Goal: Task Accomplishment & Management: Manage account settings

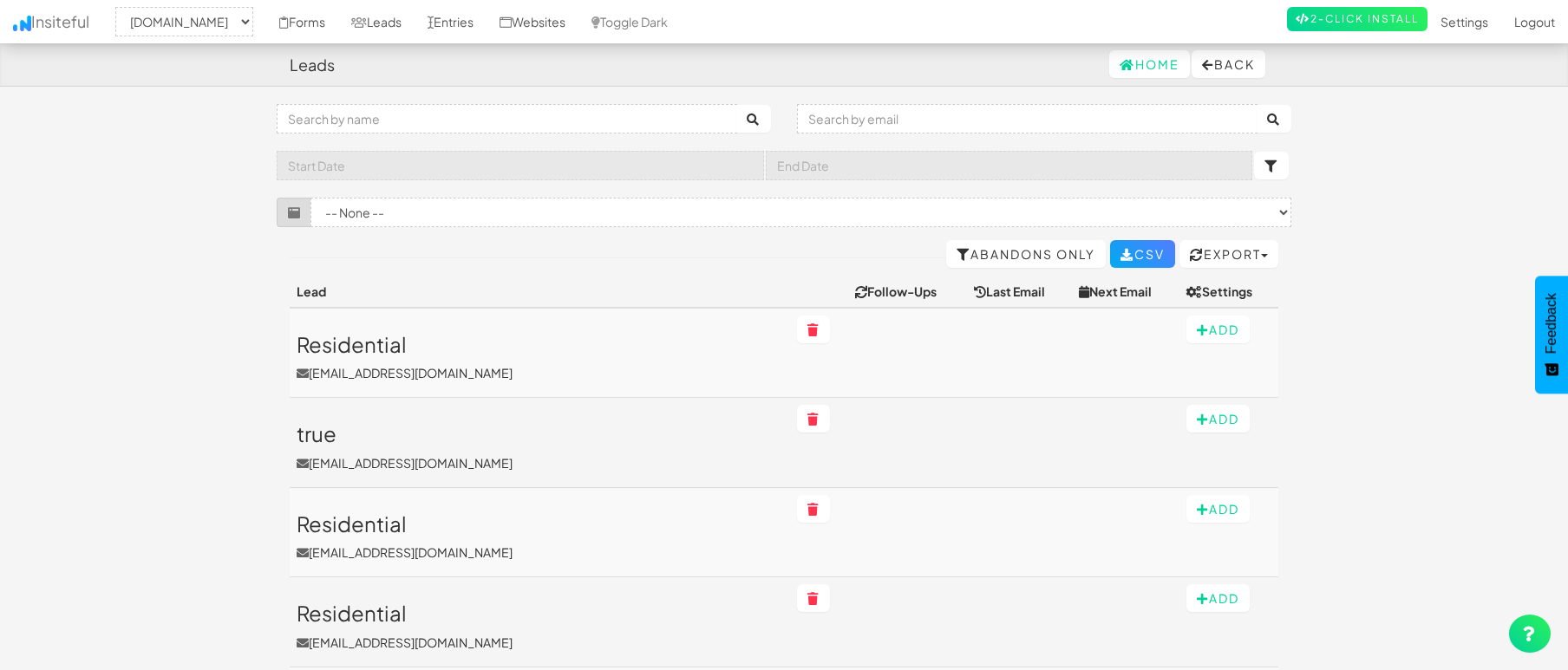
select select "2362"
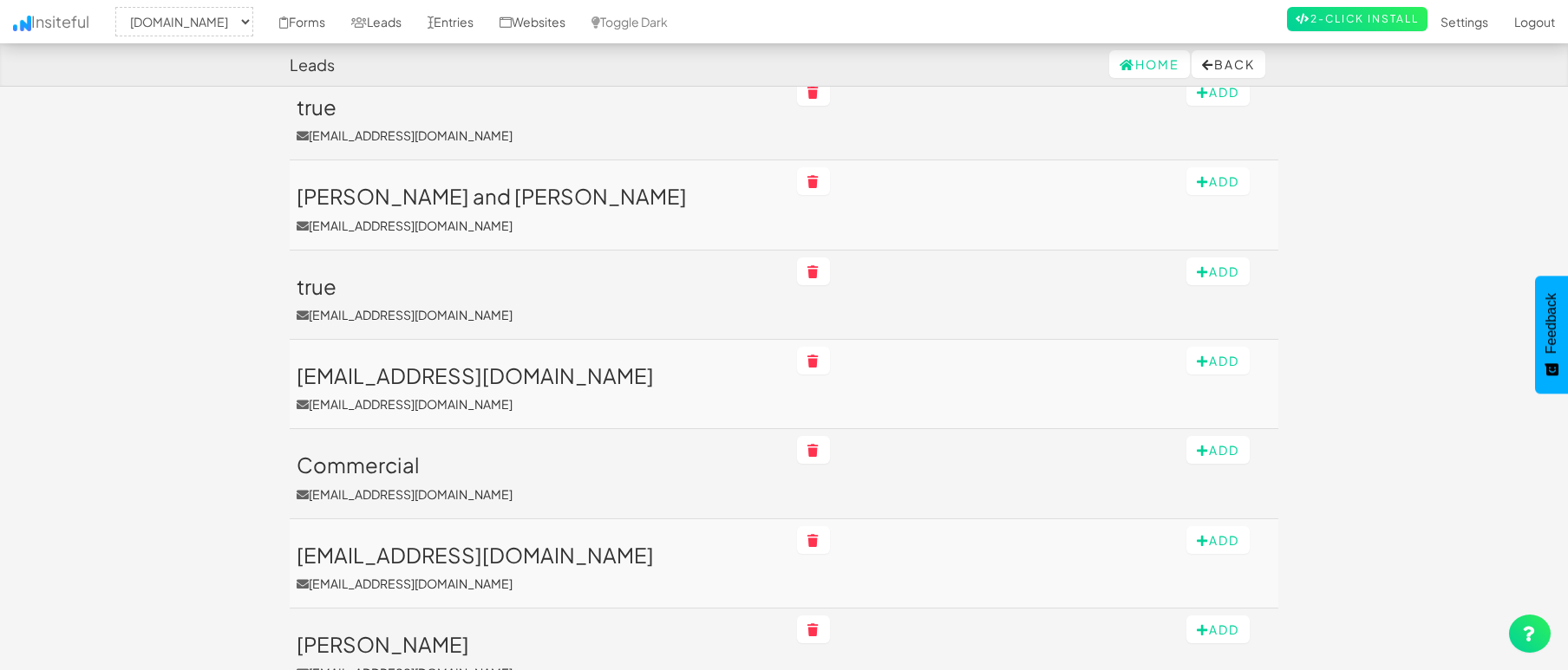
scroll to position [869, 0]
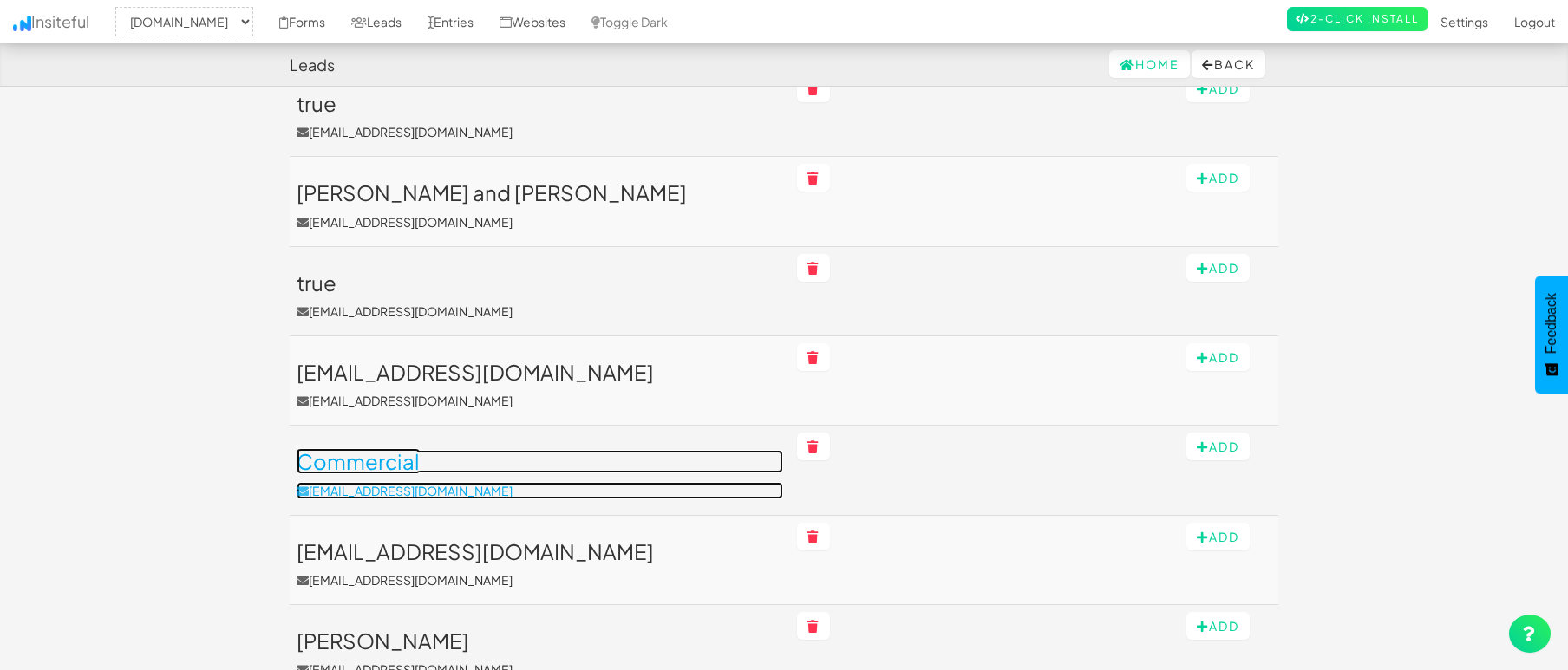
click at [577, 475] on link "Commercial email@gmail.com" at bounding box center [540, 474] width 487 height 48
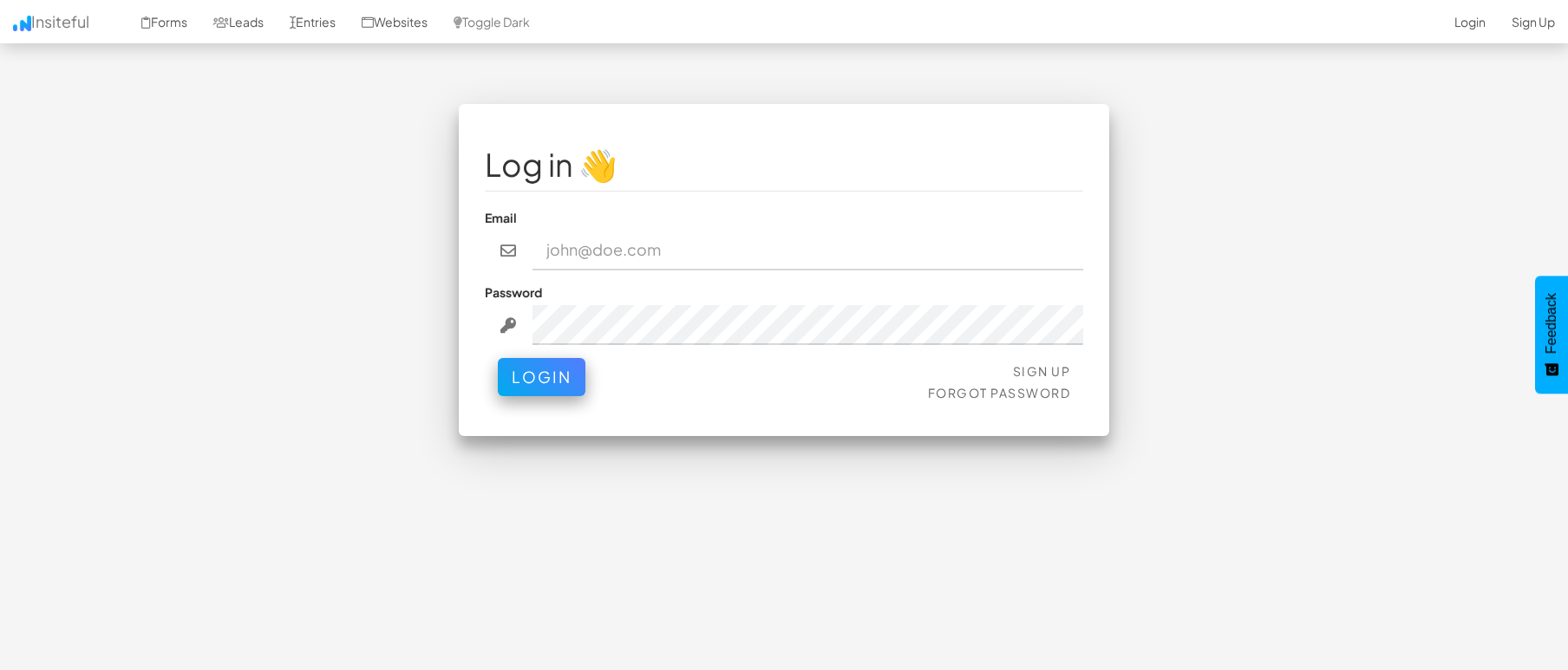
type input "[EMAIL_ADDRESS][DOMAIN_NAME]"
click at [517, 371] on button "Login" at bounding box center [542, 377] width 88 height 38
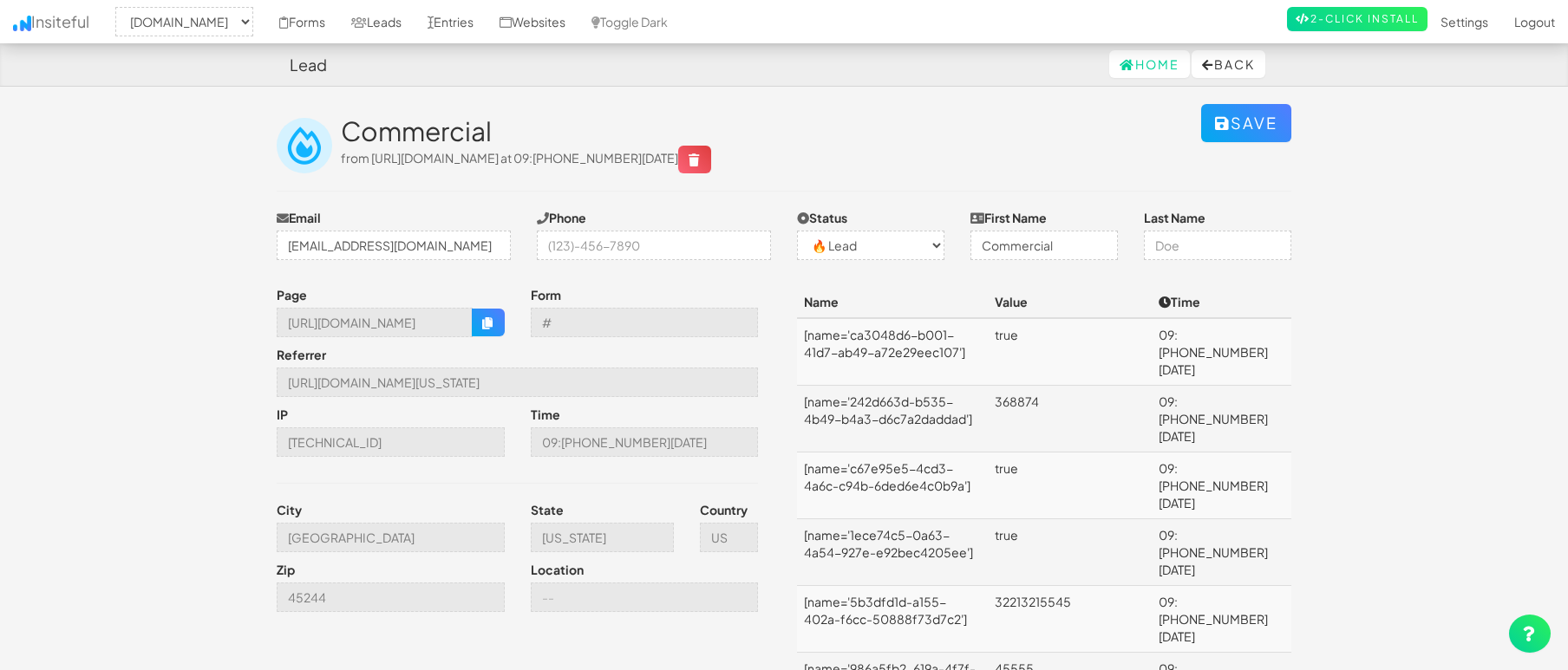
select select "2362"
select select "0"
drag, startPoint x: 1066, startPoint y: 250, endPoint x: 982, endPoint y: 253, distance: 84.1
click at [982, 253] on input "Commercial" at bounding box center [1043, 244] width 147 height 29
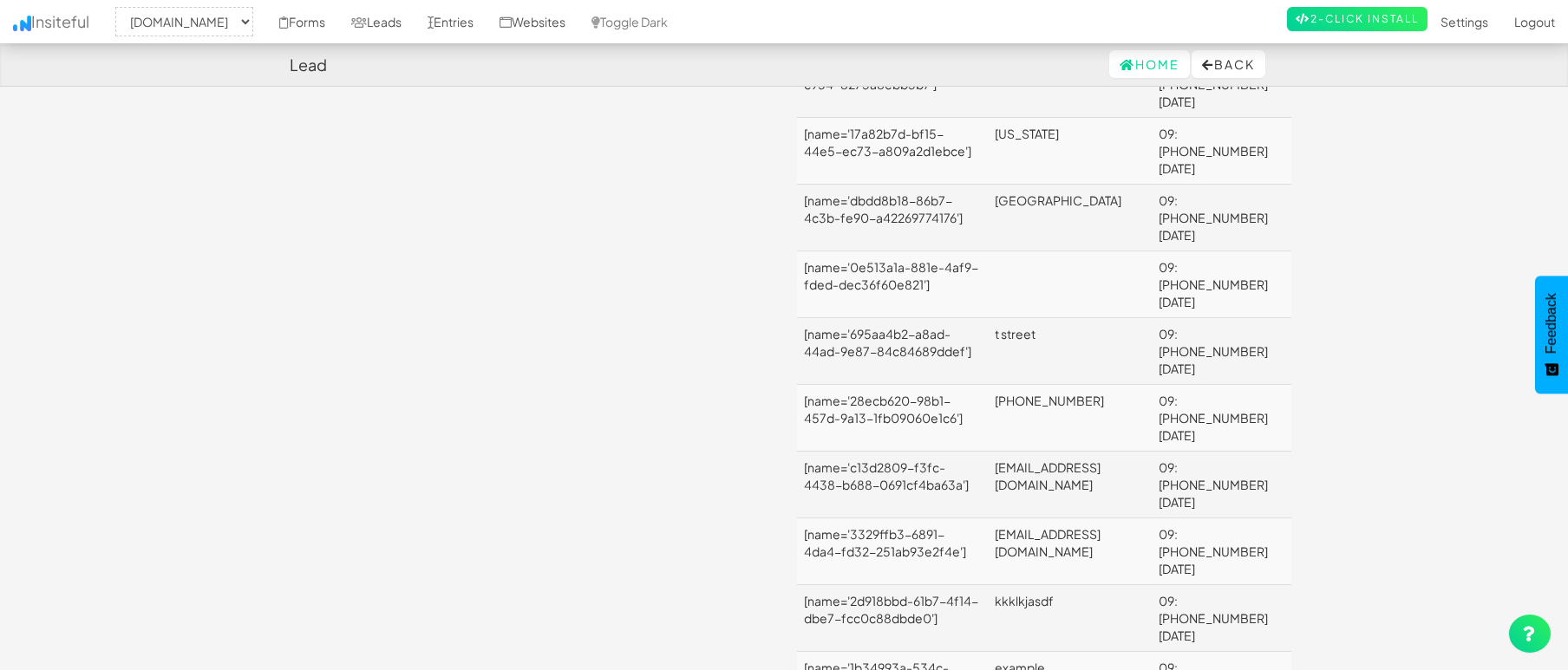
scroll to position [607, 0]
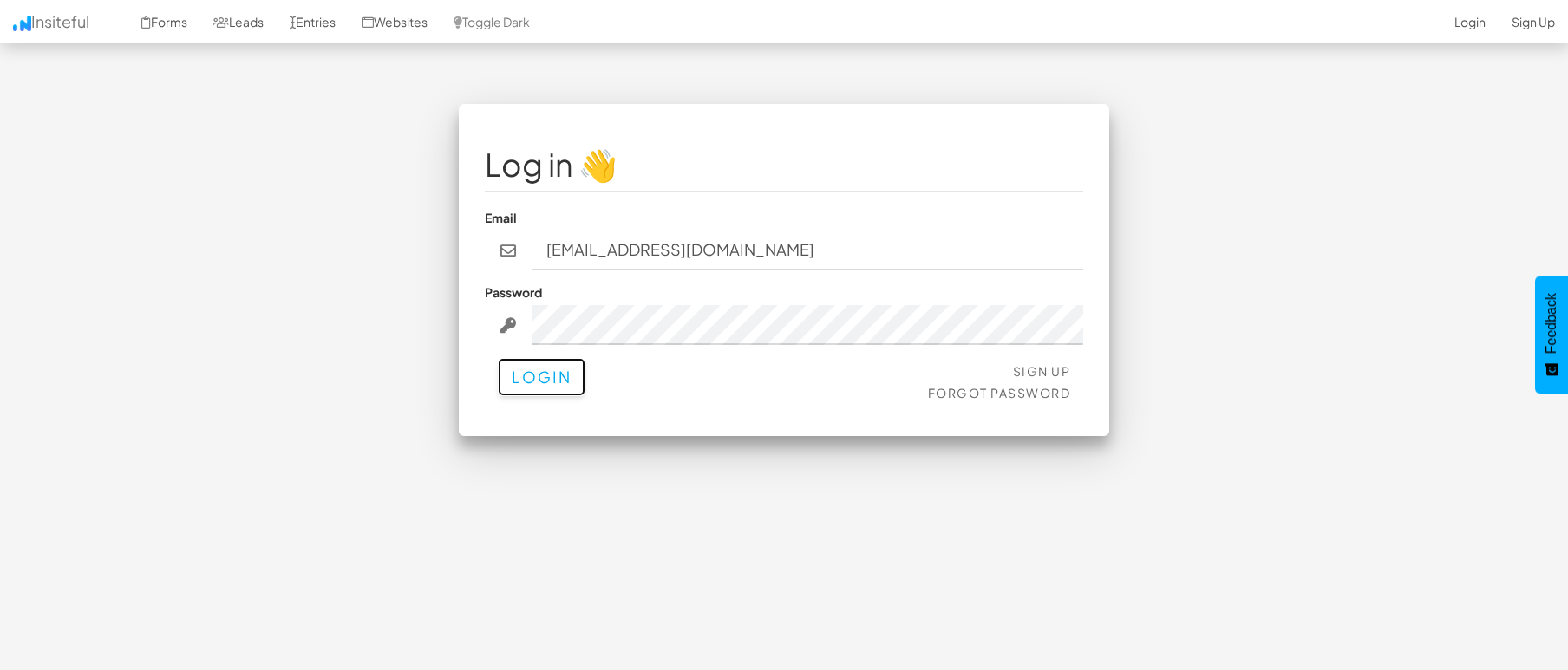
click at [525, 387] on button "Login" at bounding box center [542, 377] width 88 height 38
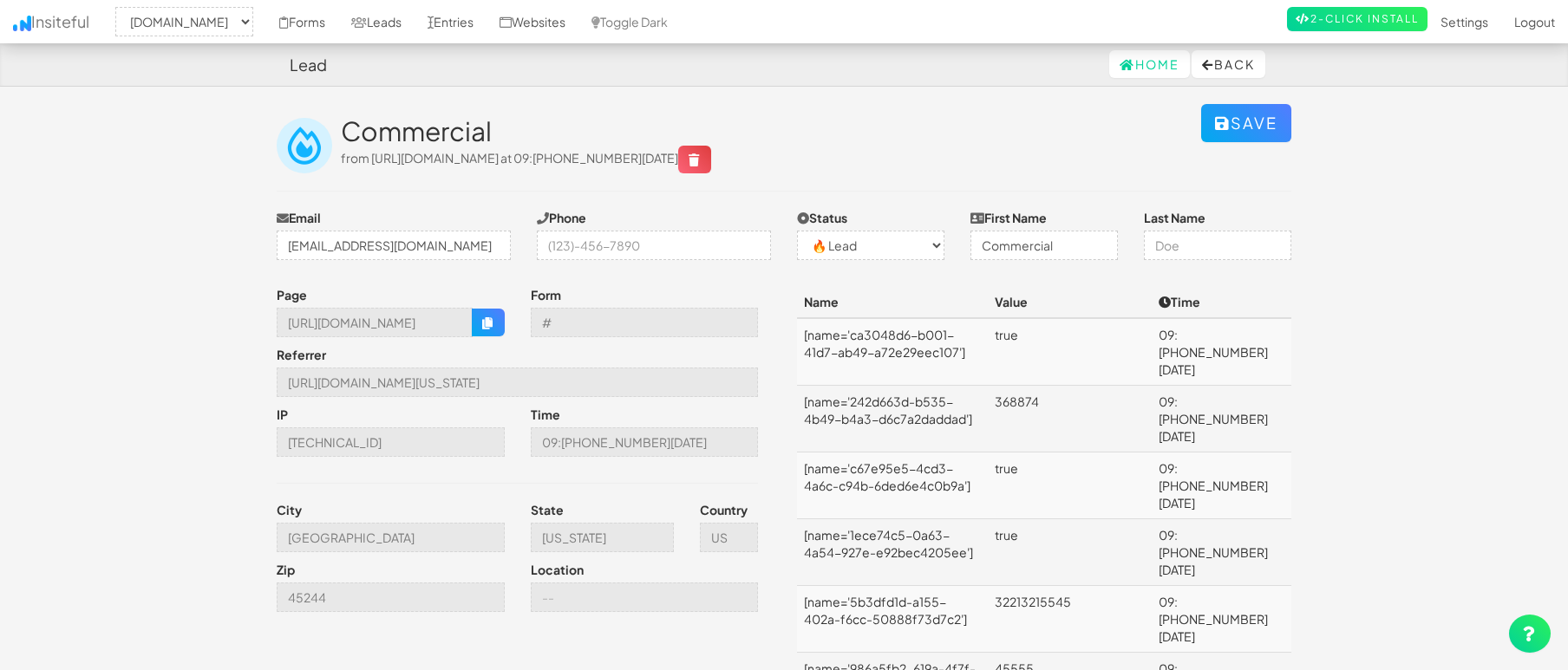
select select "2362"
select select "0"
click at [414, 21] on link "Leads" at bounding box center [375, 22] width 76 height 43
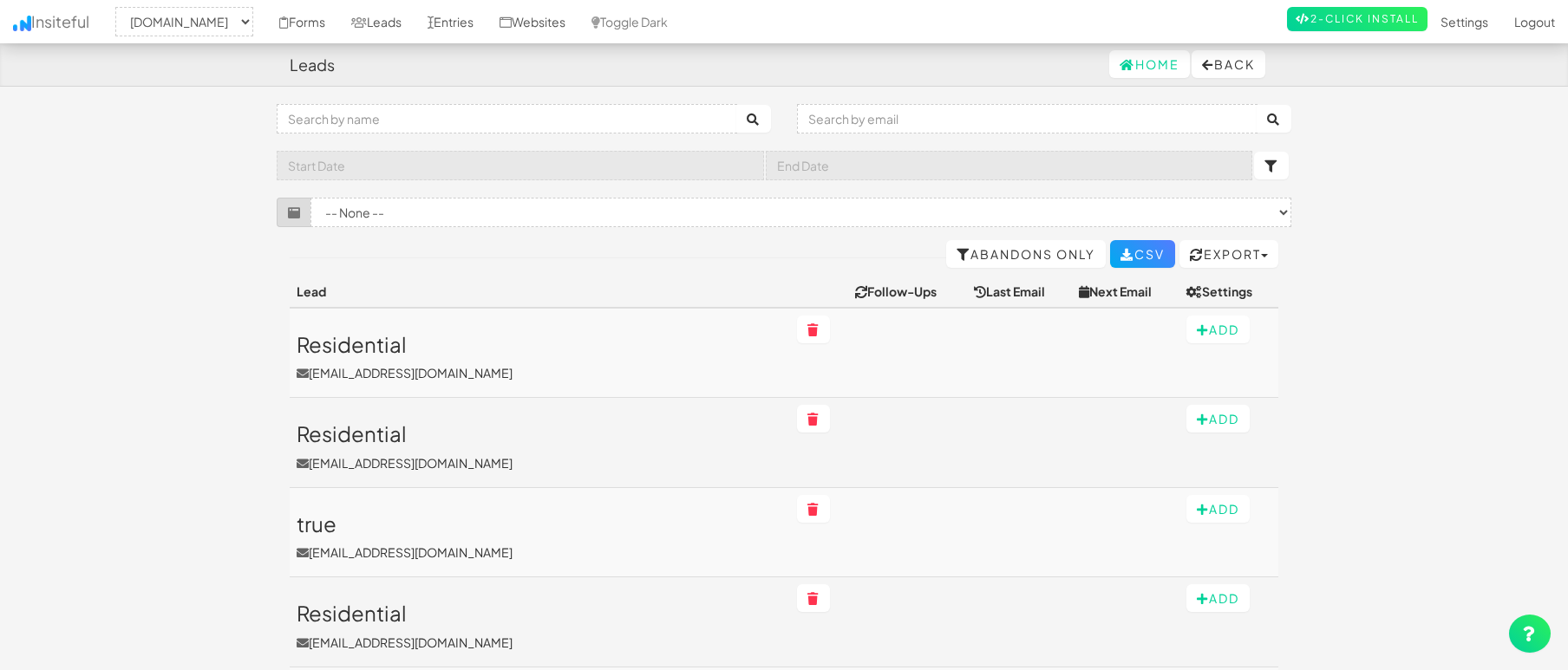
select select "2362"
click at [402, 118] on input "text" at bounding box center [507, 118] width 460 height 29
type input "commercial"
click at [736, 105] on button "submit" at bounding box center [753, 118] width 35 height 27
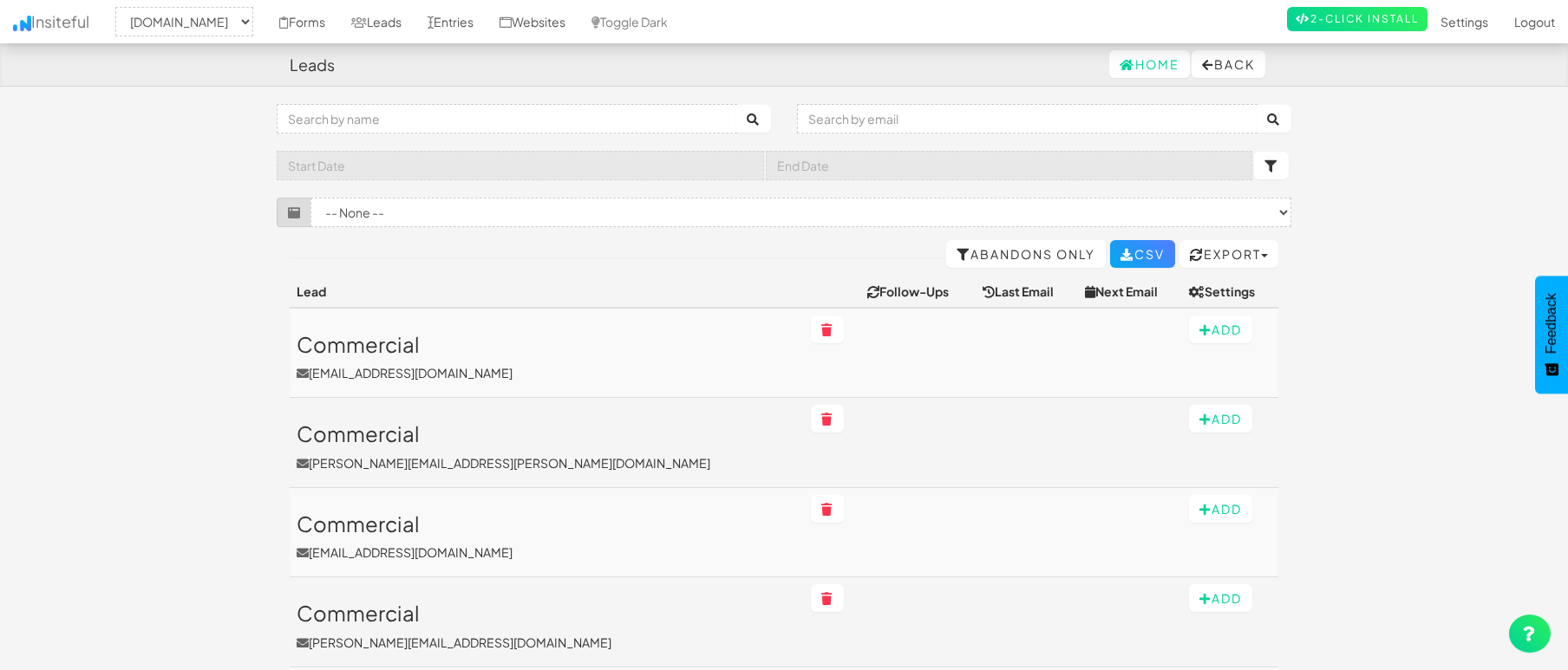
select select "2362"
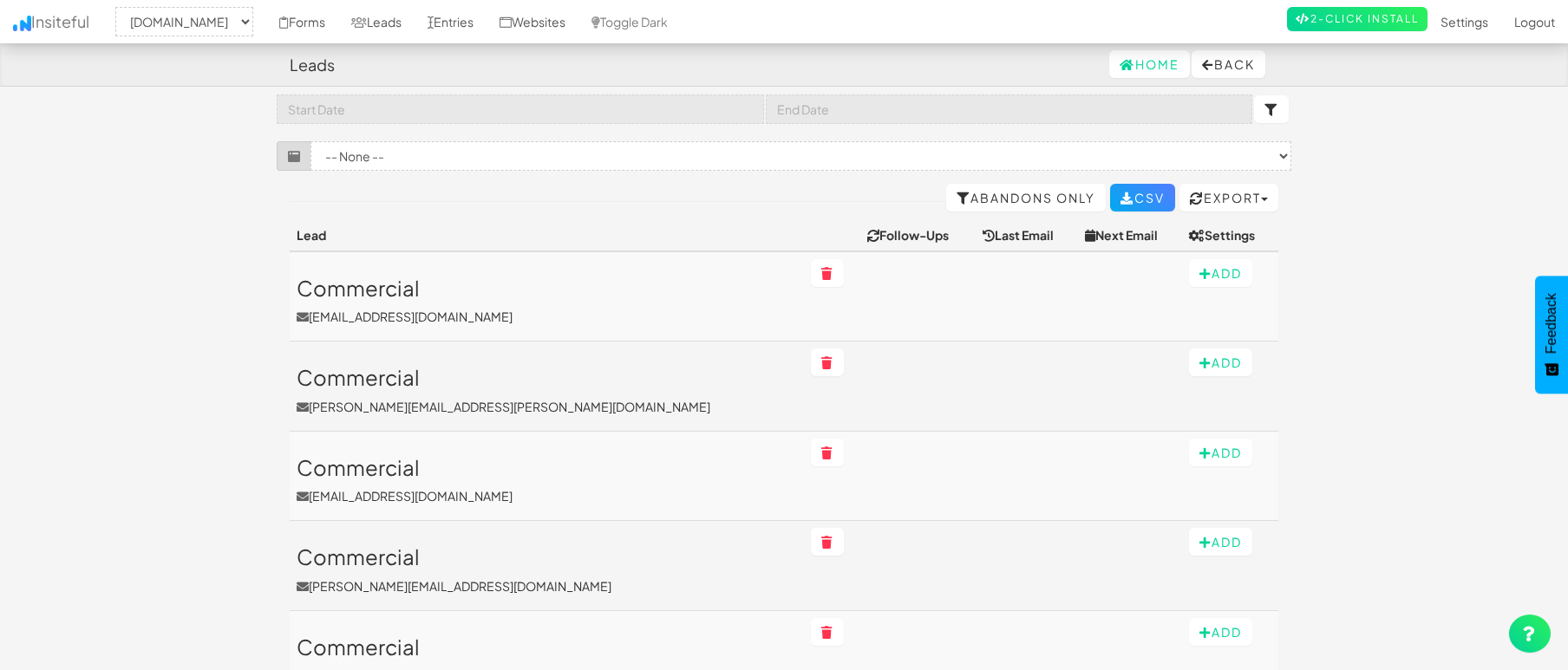
scroll to position [87, 0]
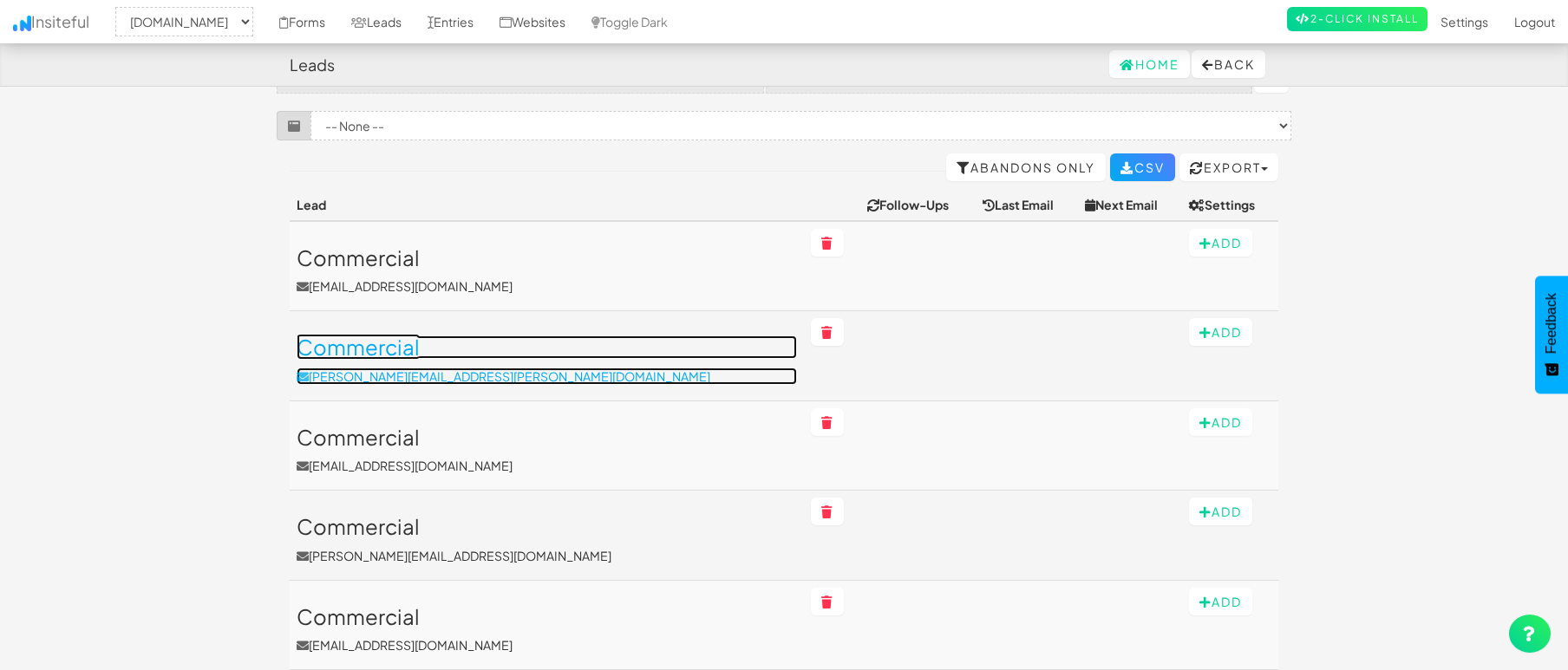
click at [541, 362] on link "Commercial brenna.pontarelli@gmail.com" at bounding box center [546, 360] width 500 height 48
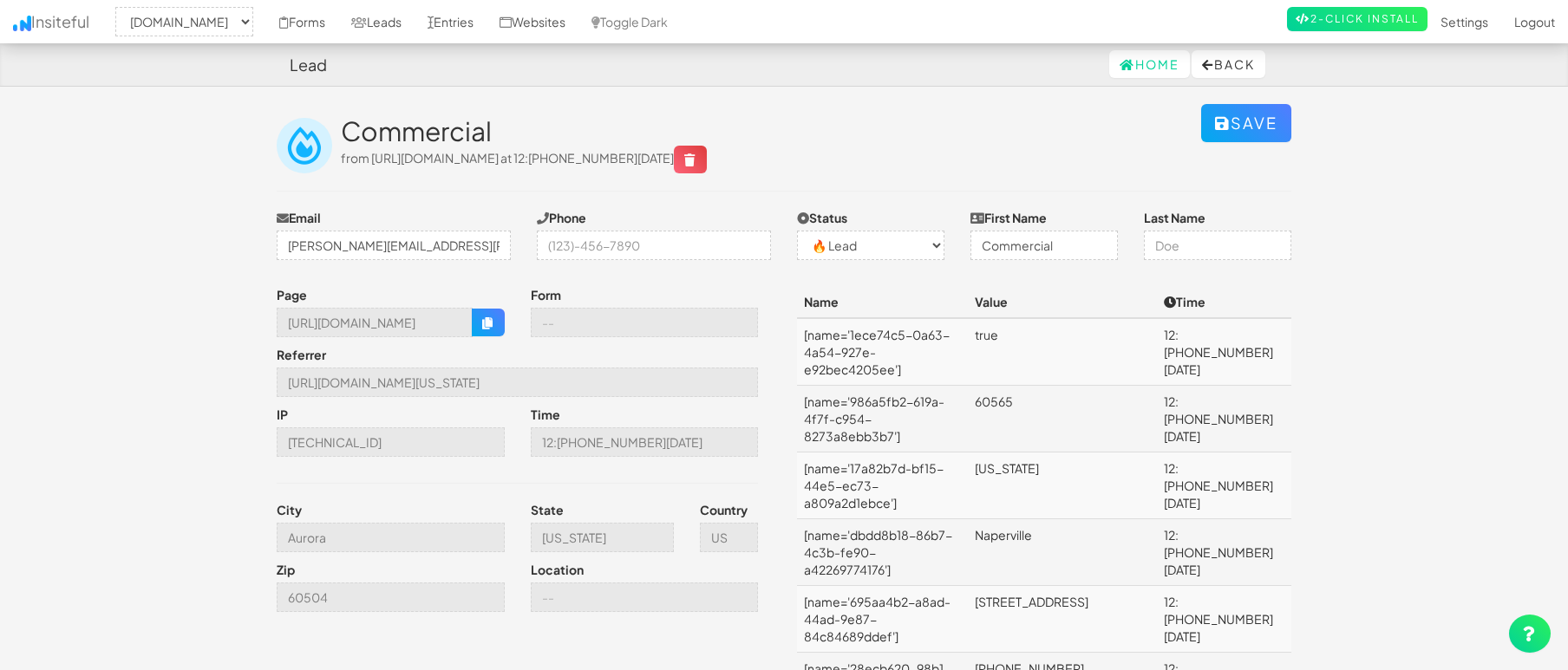
select select "2362"
select select "0"
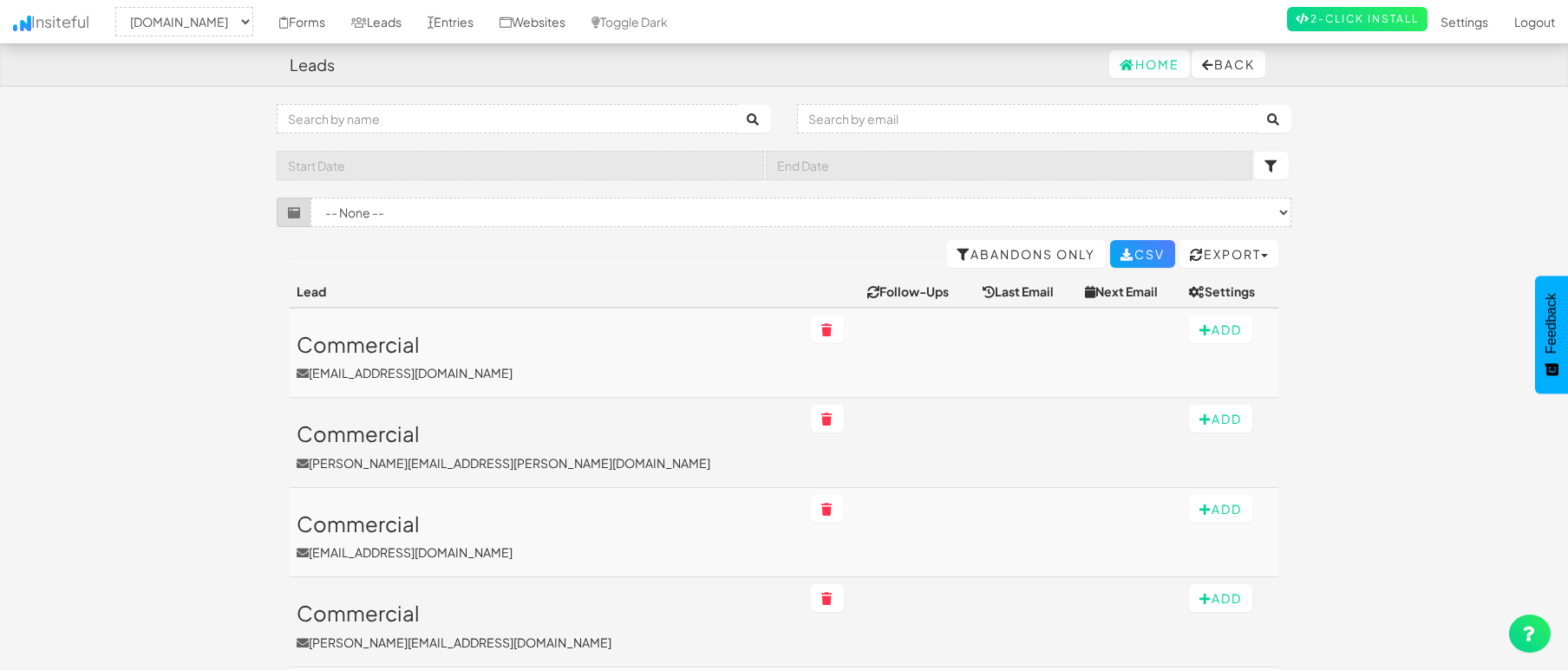
select select "2362"
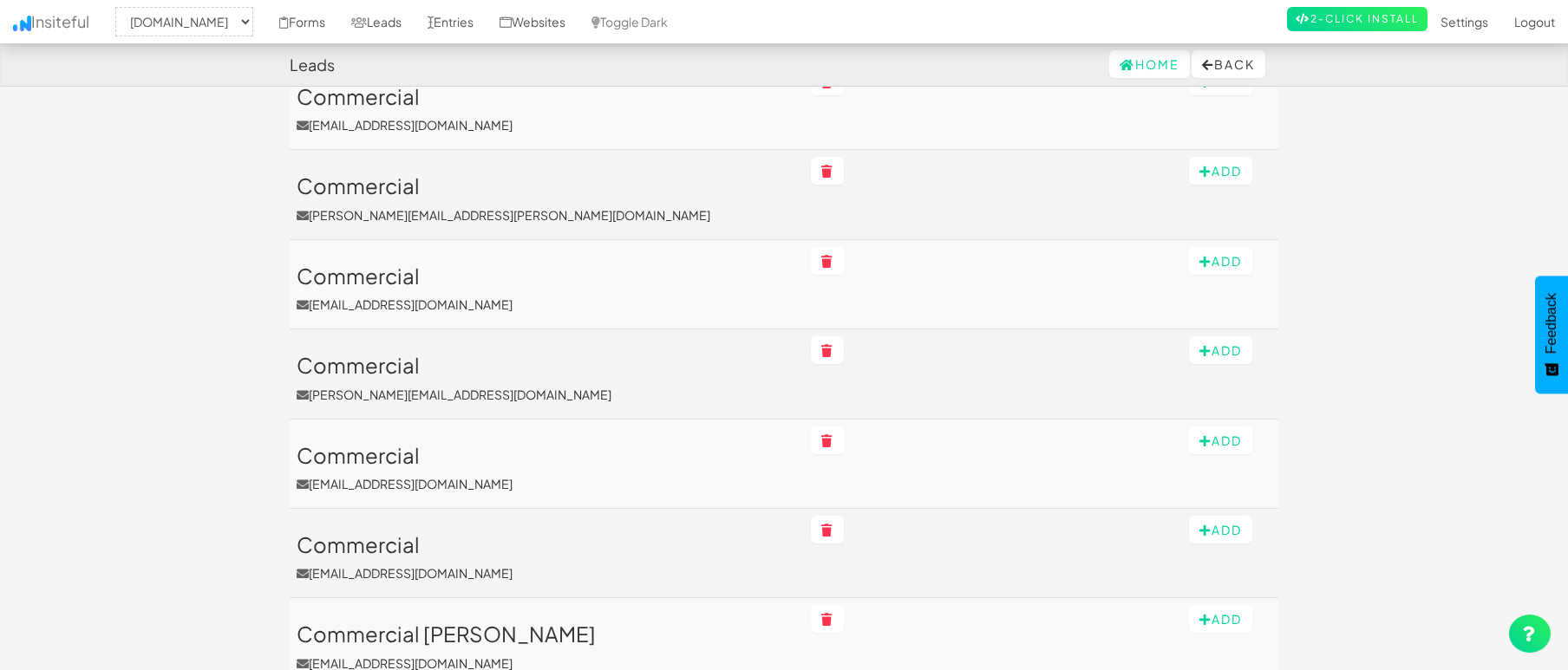
scroll to position [260, 0]
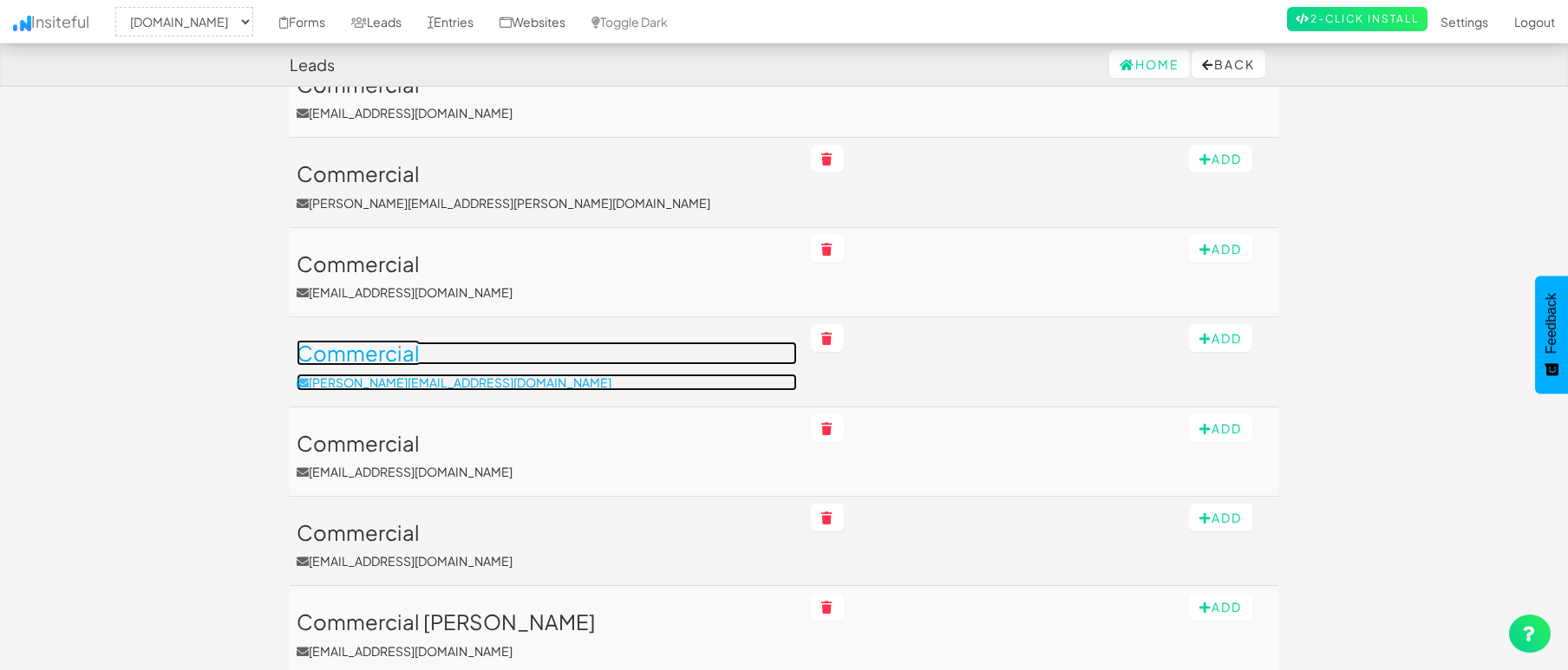
click at [542, 376] on p "[PERSON_NAME][EMAIL_ADDRESS][DOMAIN_NAME]" at bounding box center [546, 382] width 500 height 17
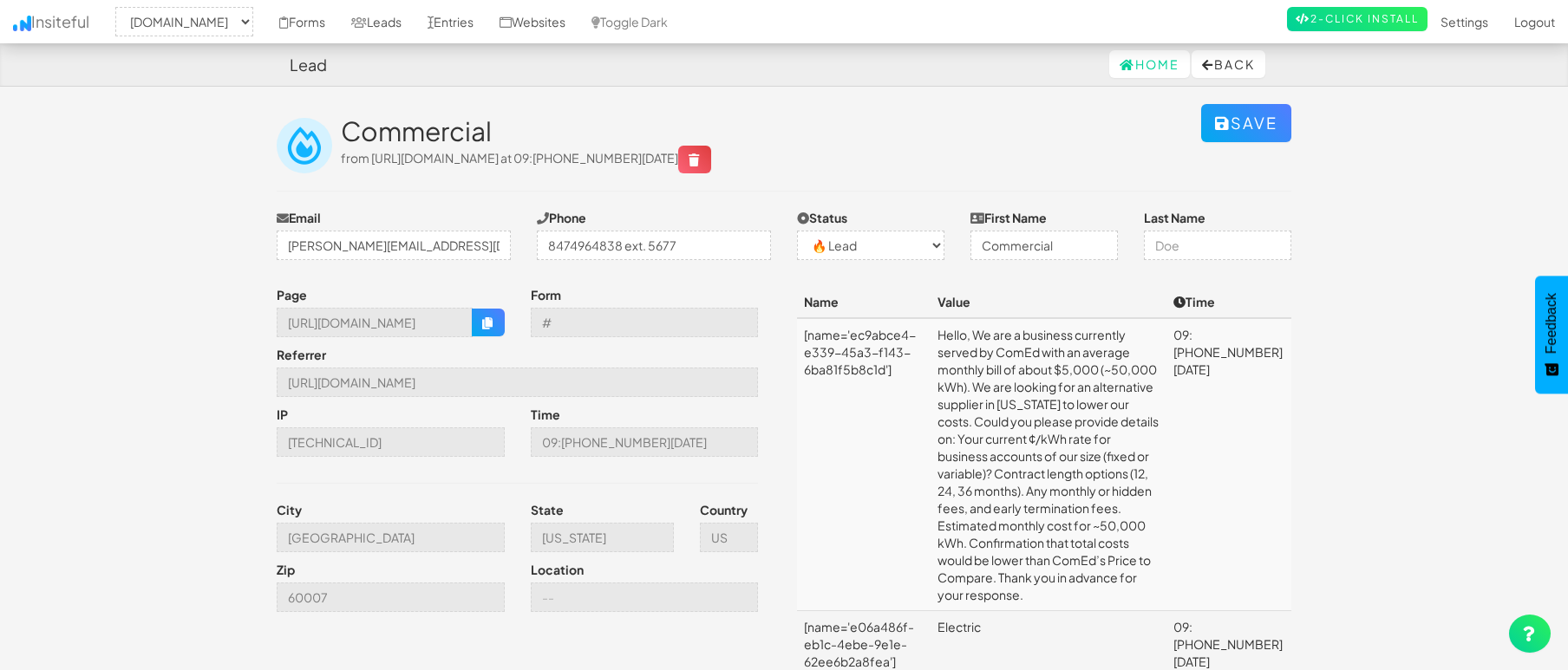
select select "2362"
select select "0"
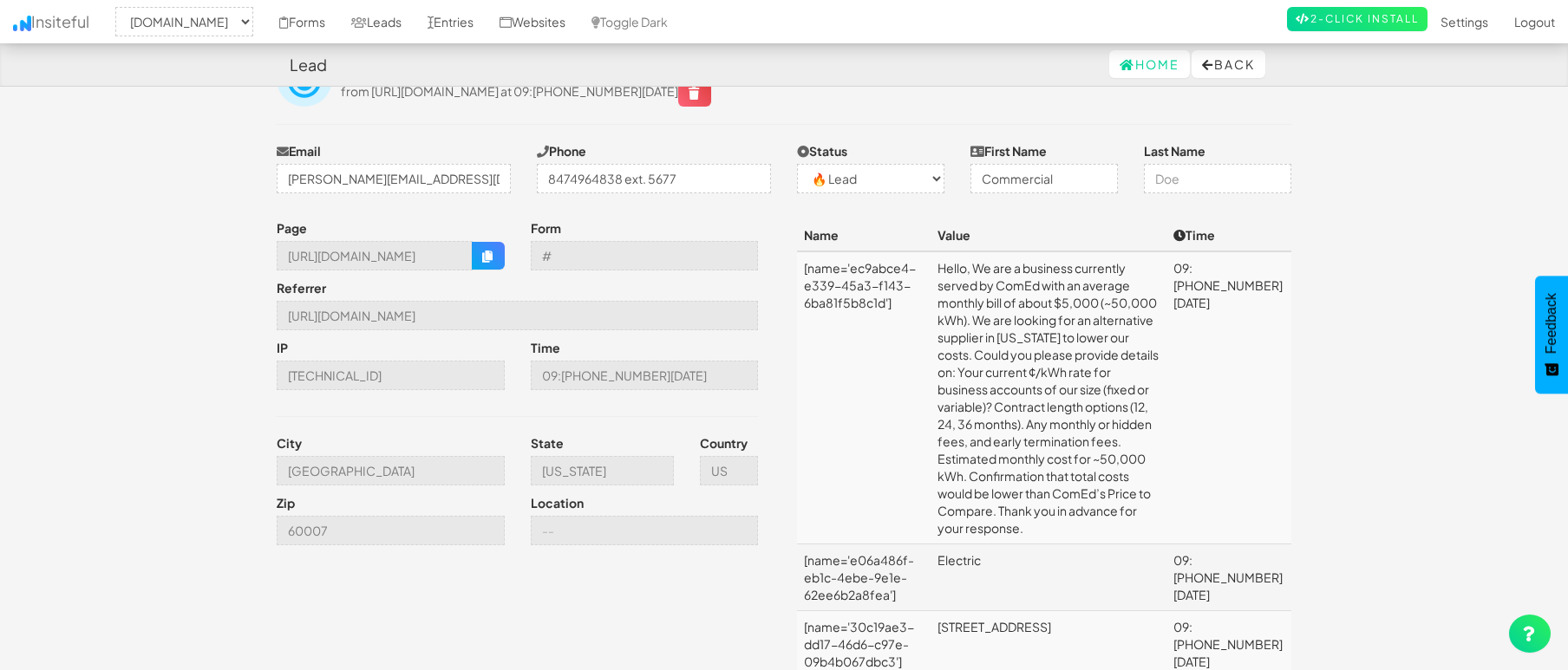
scroll to position [68, 0]
drag, startPoint x: 1566, startPoint y: 113, endPoint x: 1566, endPoint y: 127, distance: 14.0
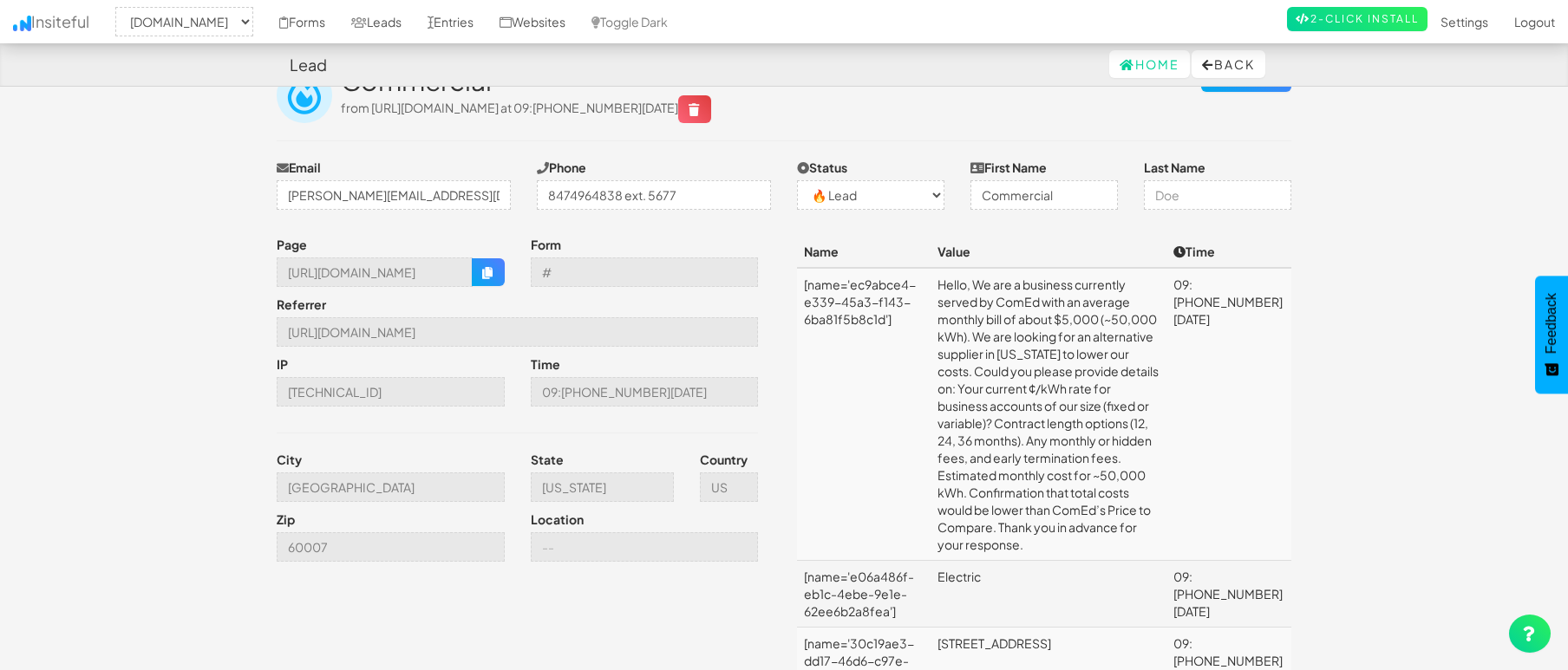
scroll to position [75, 0]
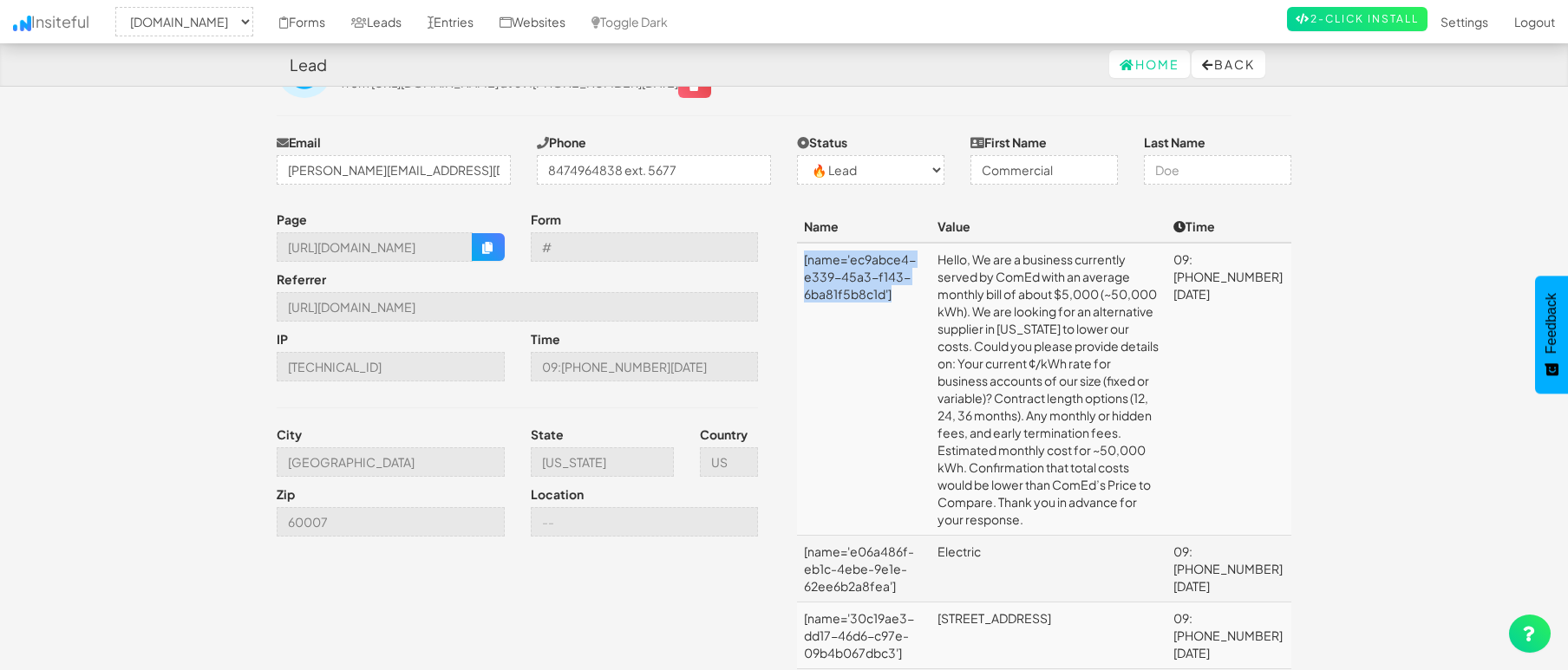
drag, startPoint x: 805, startPoint y: 261, endPoint x: 895, endPoint y: 306, distance: 100.6
click at [895, 306] on td "[name='ec9abce4-e339-45a3-f143-6ba81f5b8c1d']" at bounding box center [864, 389] width 134 height 293
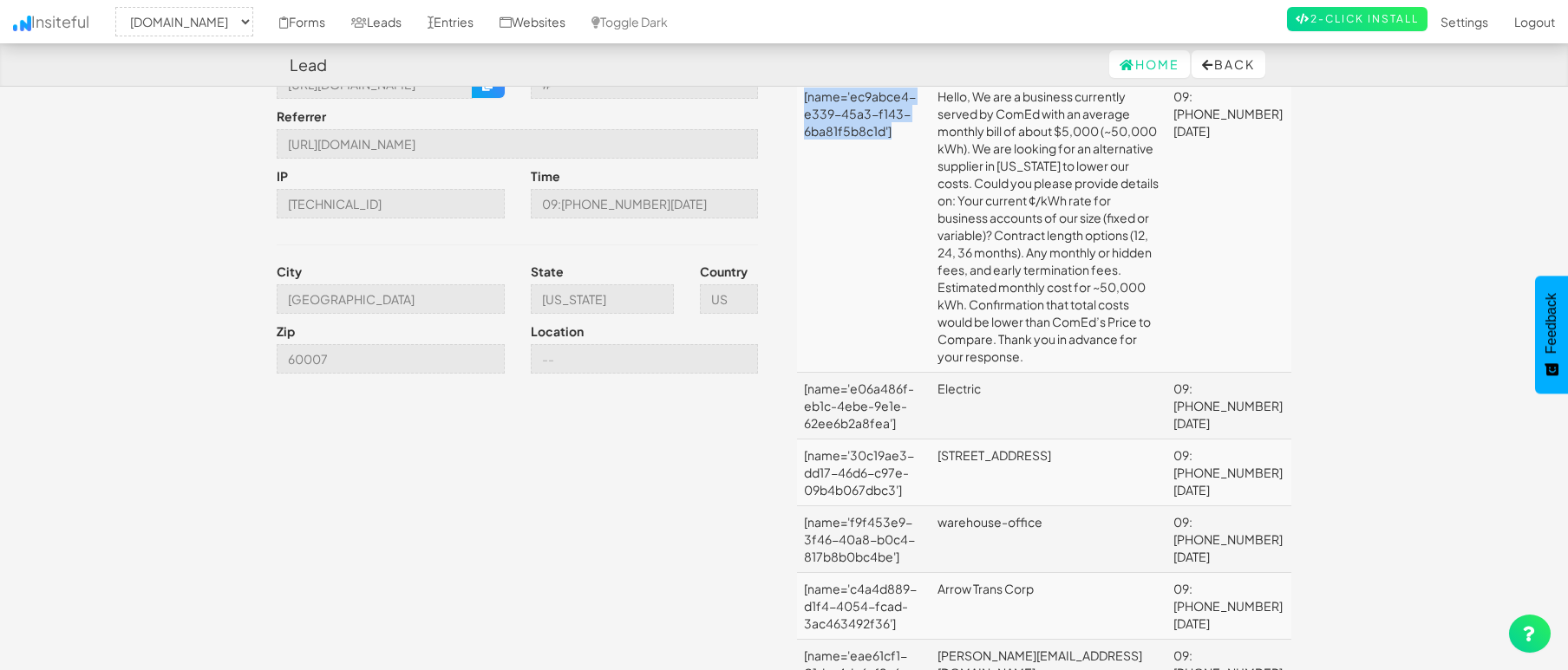
scroll to position [249, 0]
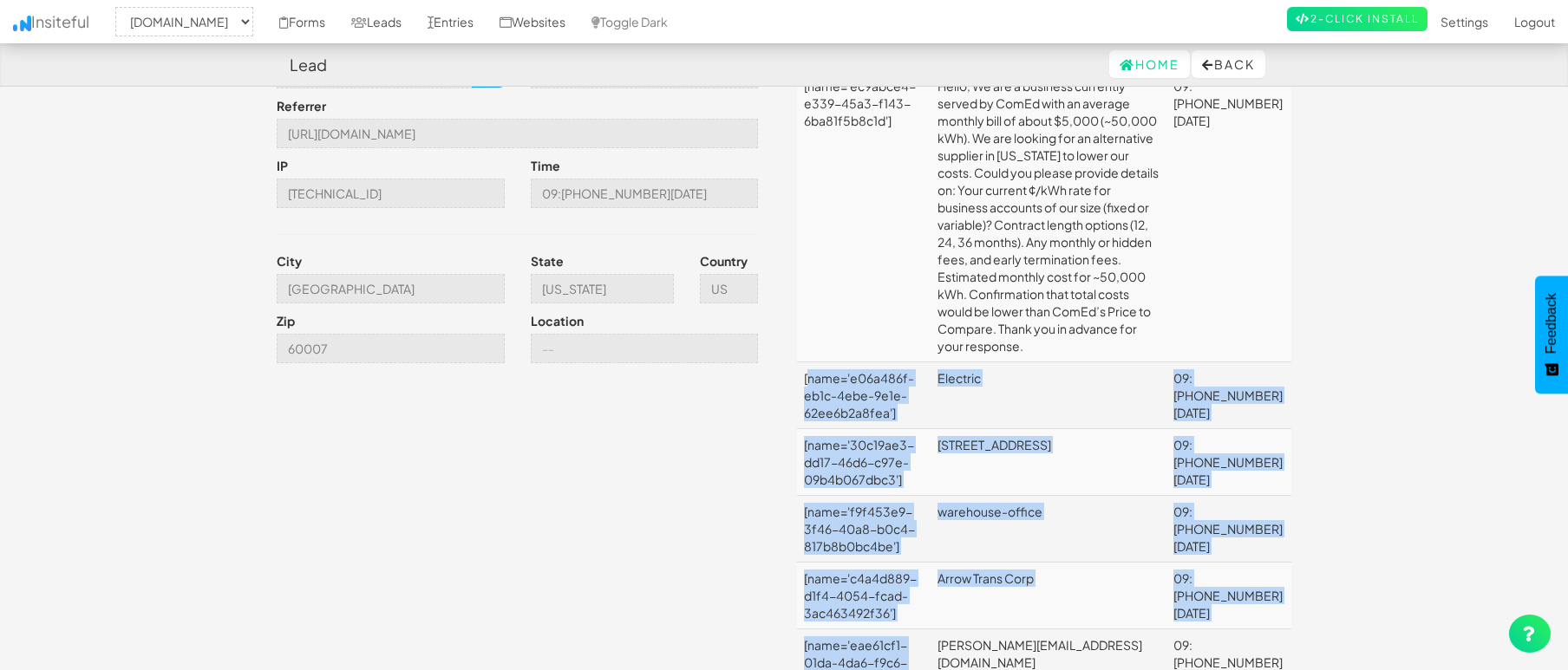
drag, startPoint x: 809, startPoint y: 326, endPoint x: 915, endPoint y: 616, distance: 308.8
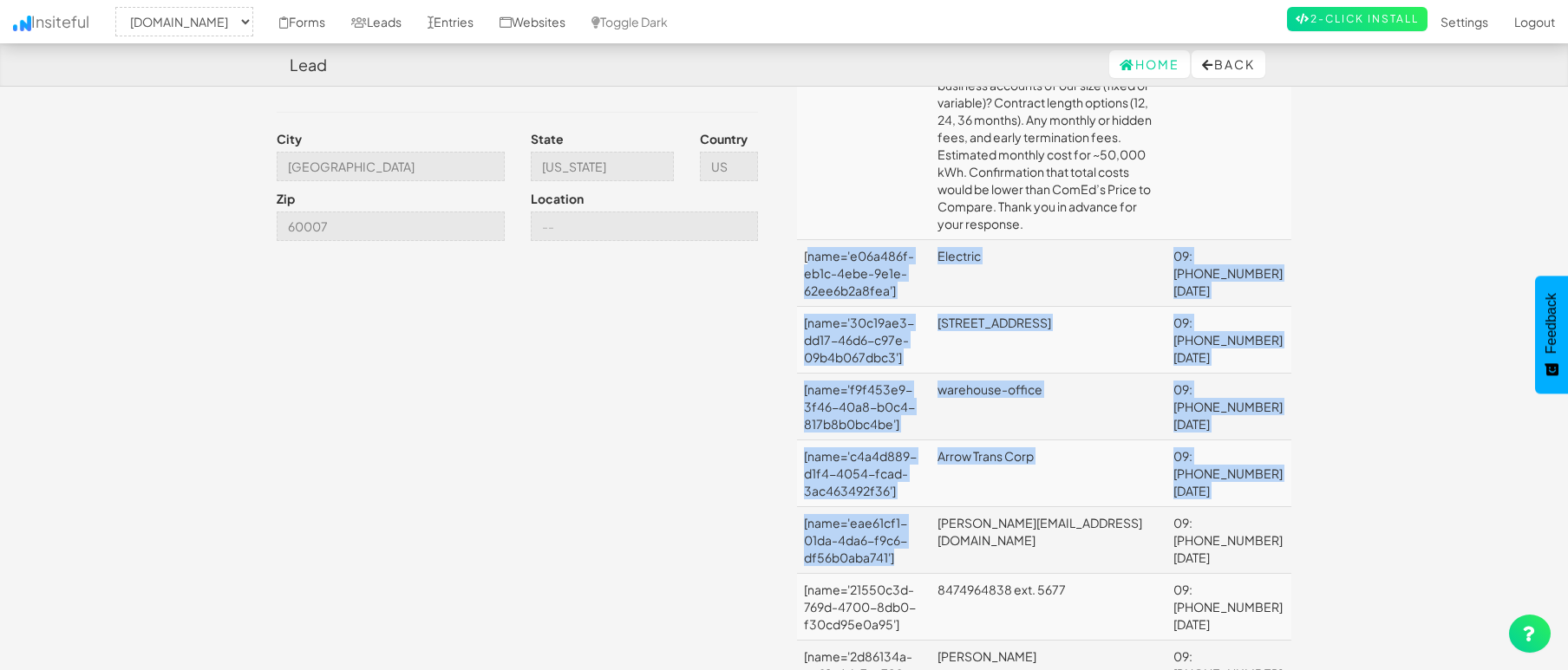
scroll to position [510, 0]
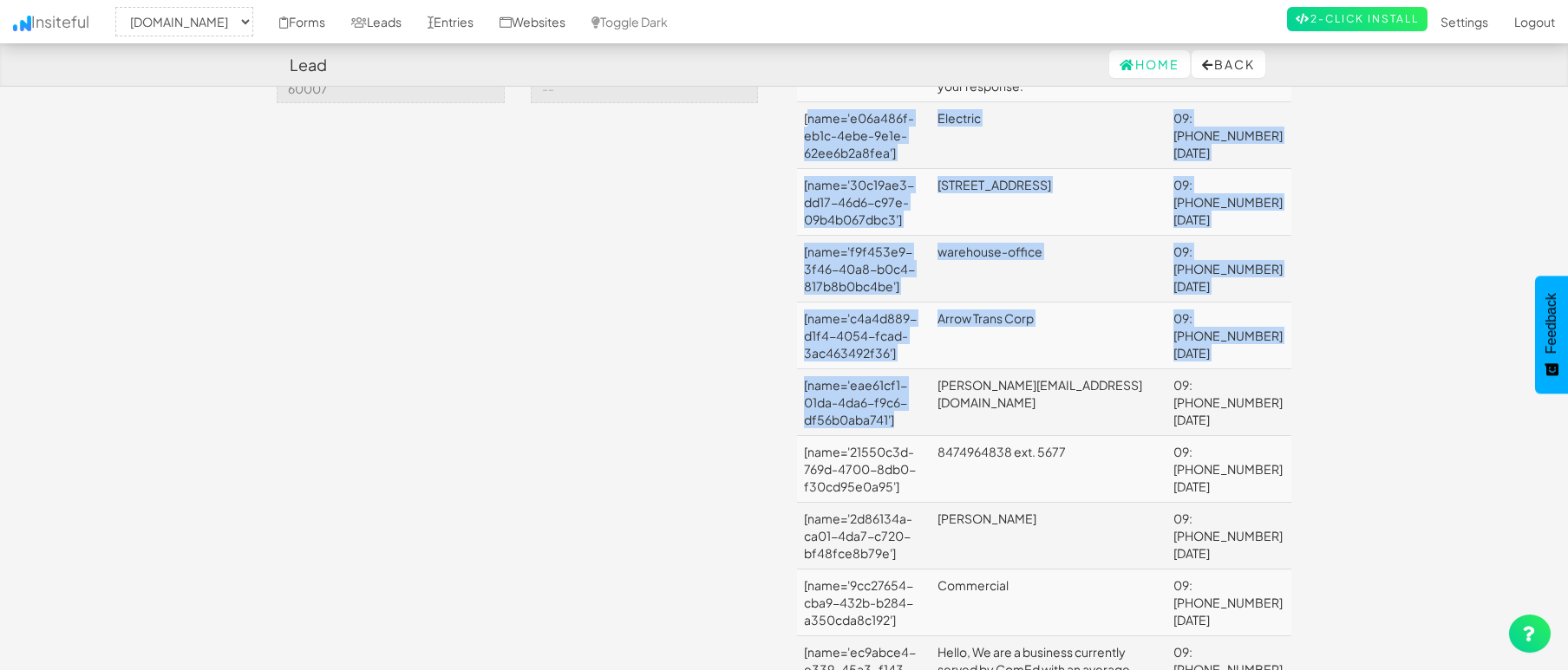
click at [878, 375] on td "[name='eae61cf1-01da-4da6-f9c6-df56b0aba741']" at bounding box center [864, 403] width 134 height 67
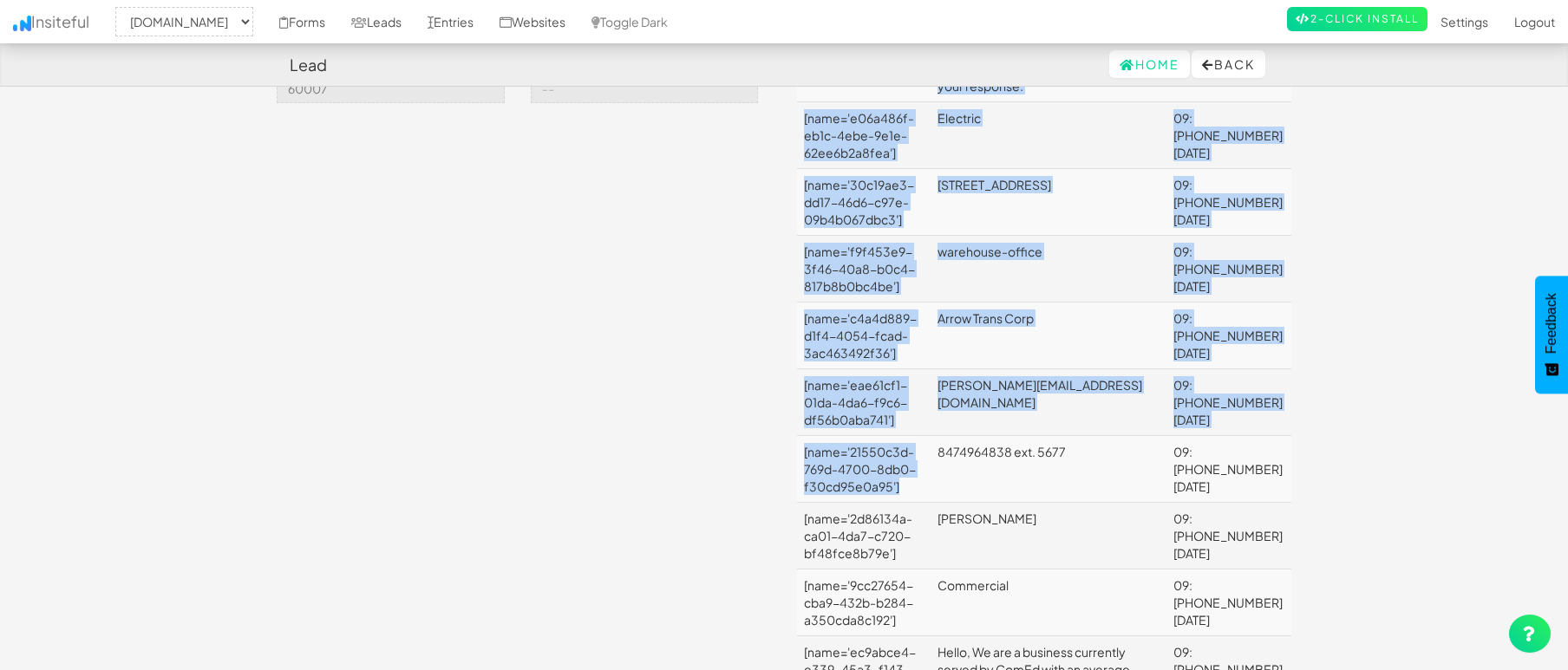
drag, startPoint x: 902, startPoint y: 437, endPoint x: 834, endPoint y: 394, distance: 80.5
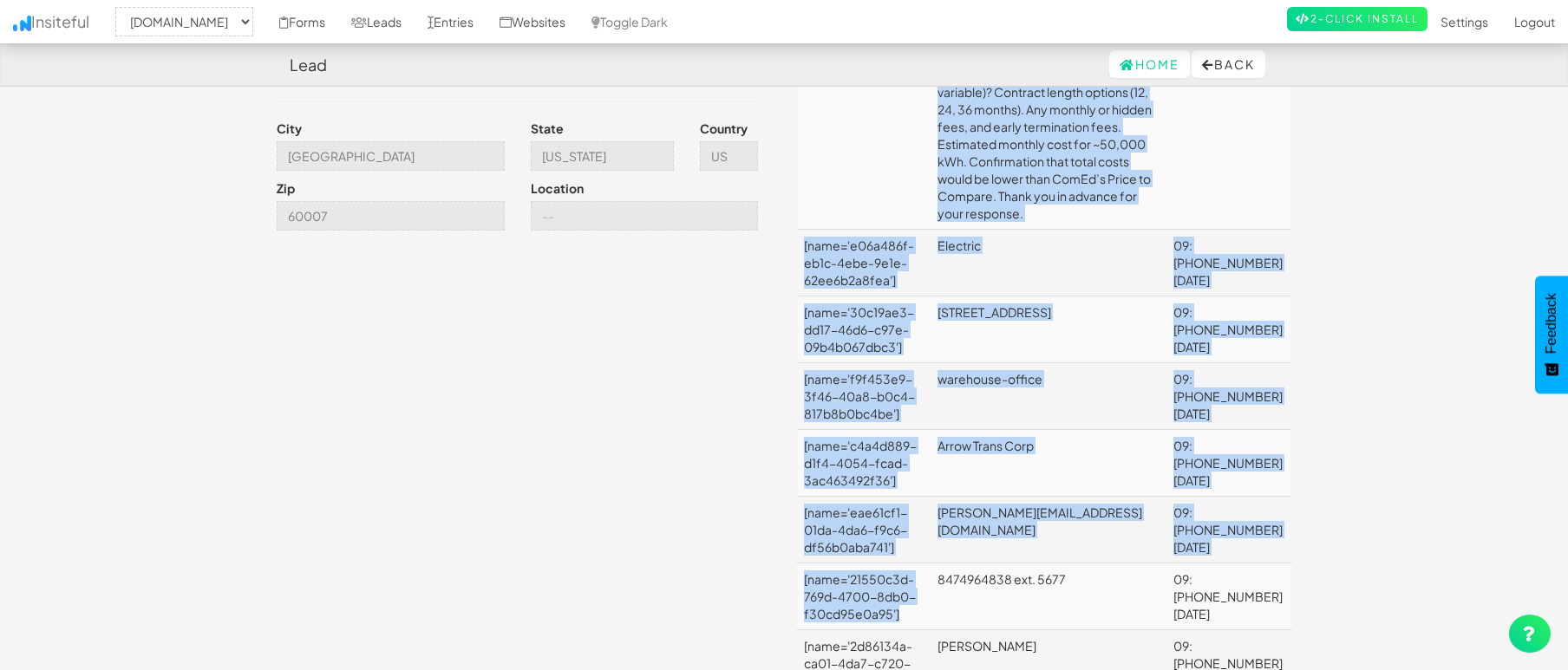
scroll to position [0, 0]
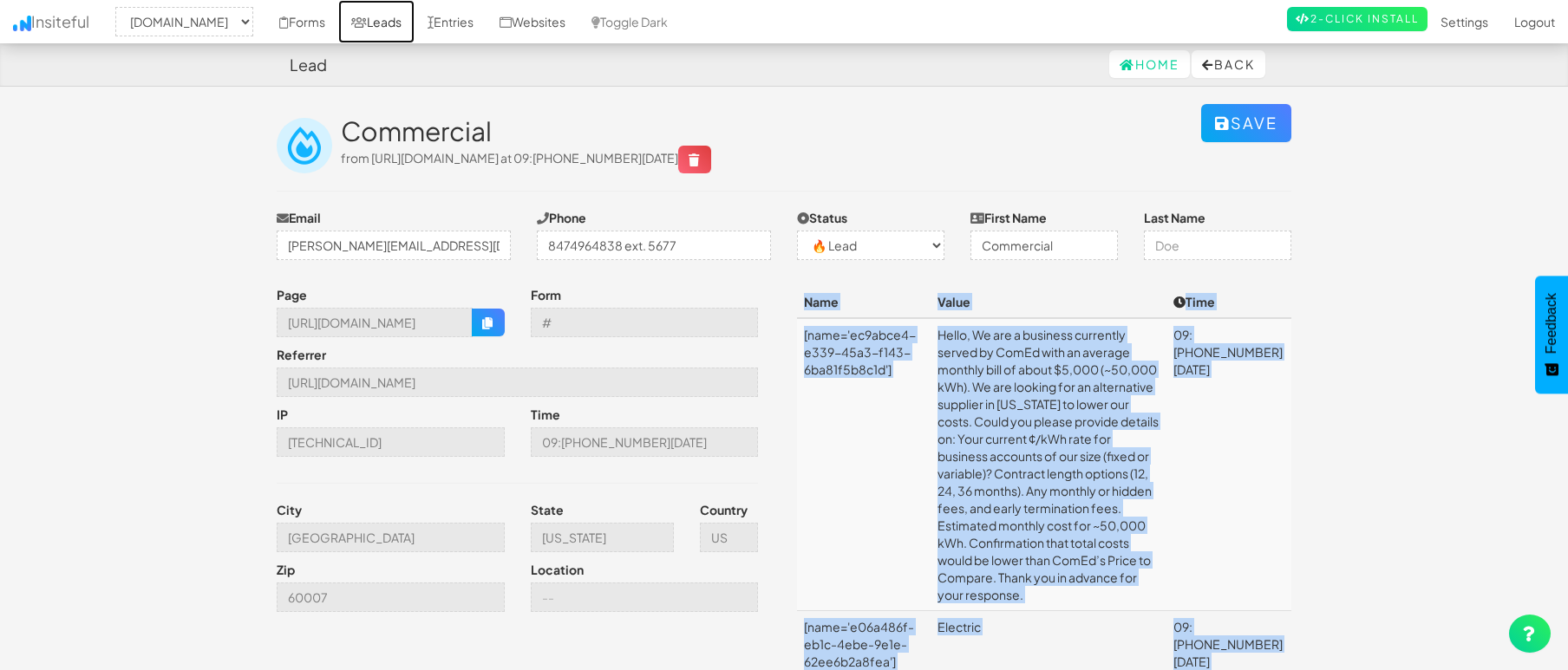
click at [414, 16] on link "Leads" at bounding box center [375, 22] width 76 height 43
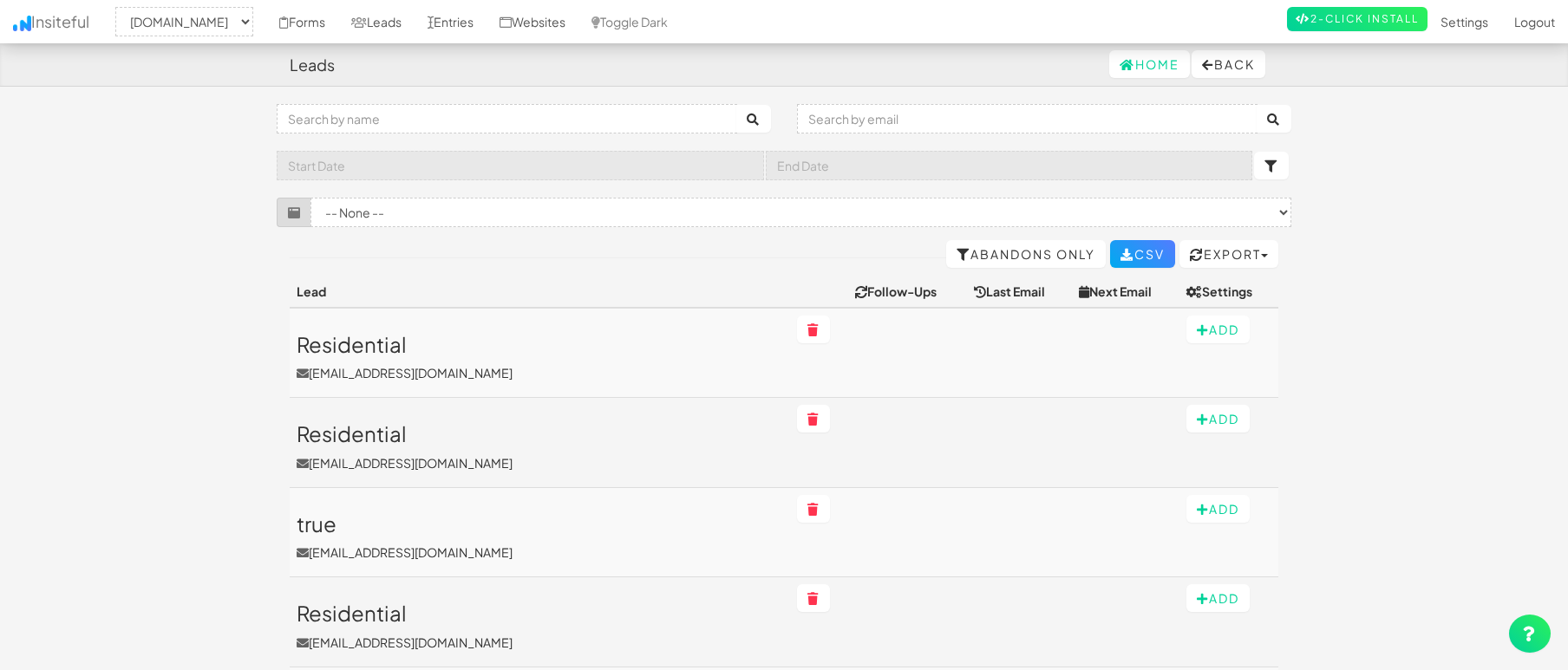
select select "2362"
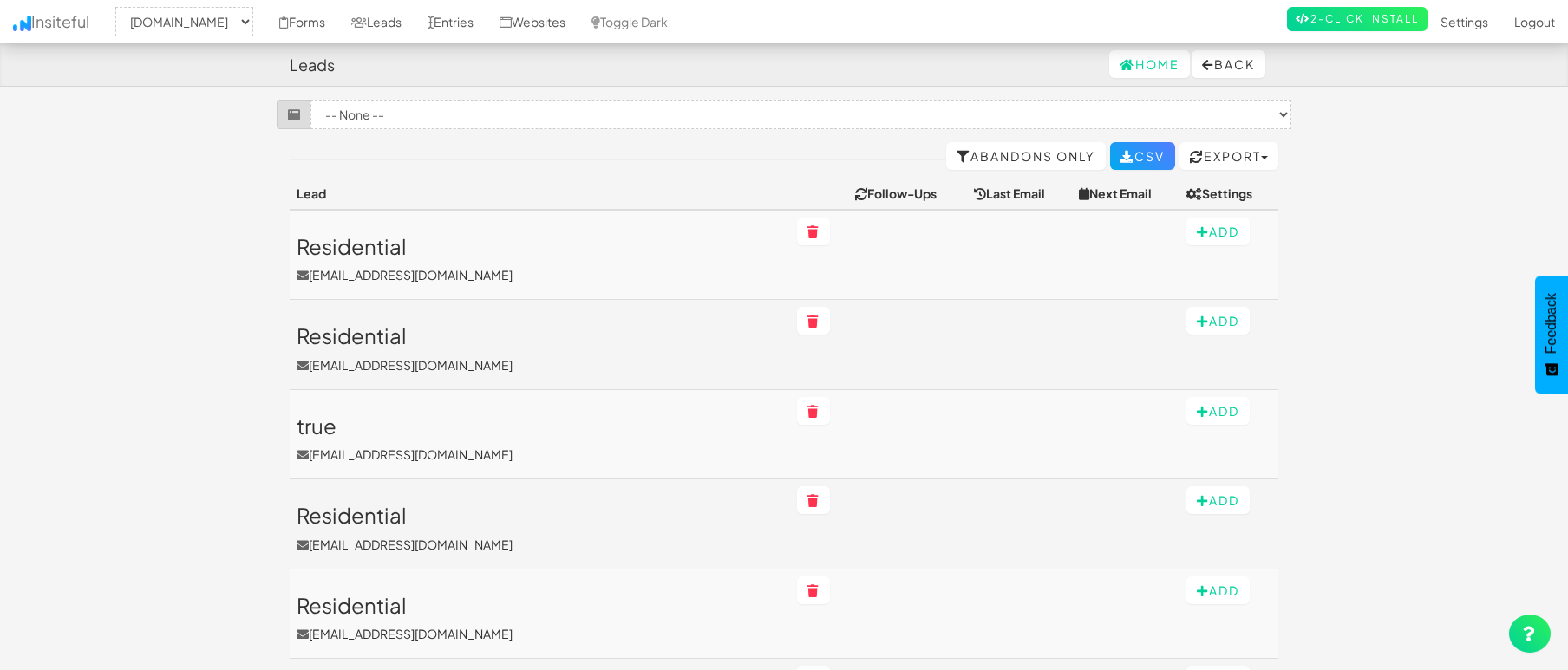
scroll to position [174, 0]
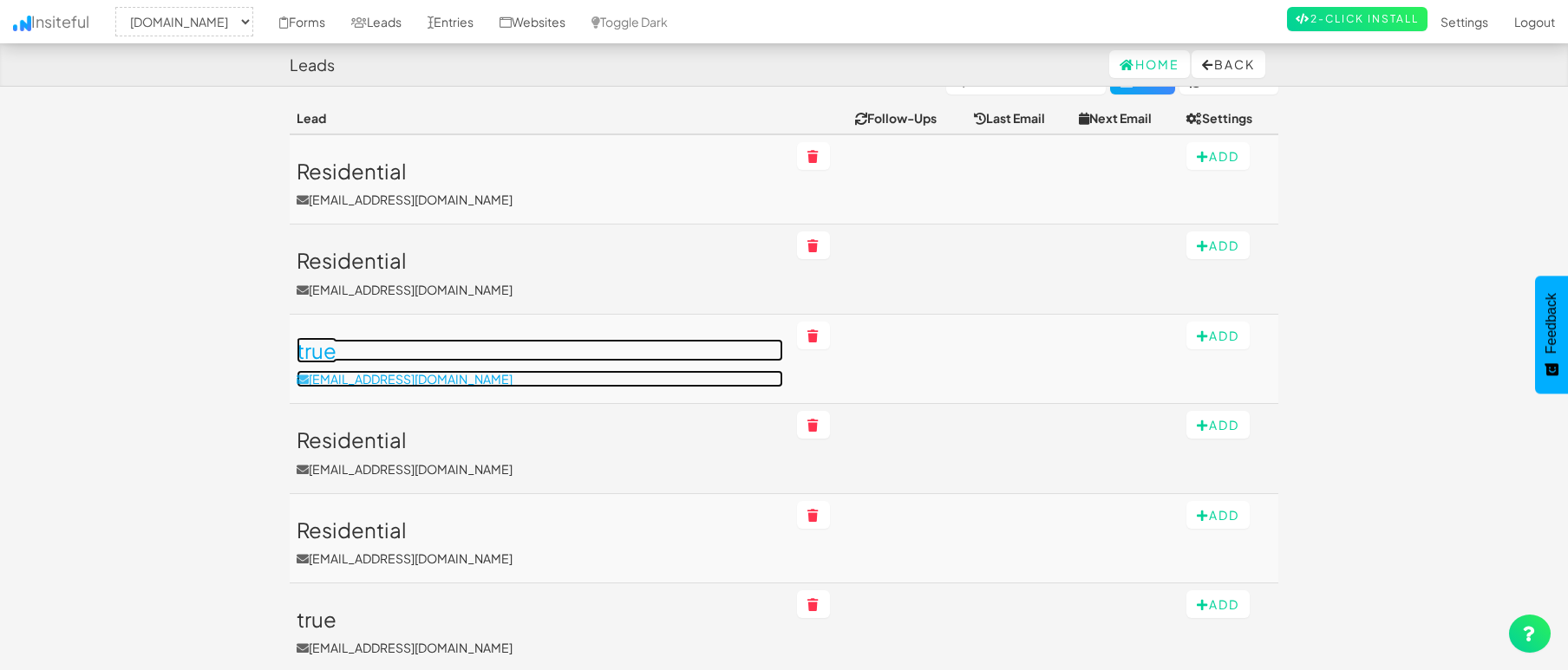
click at [311, 353] on h3 "true" at bounding box center [540, 350] width 487 height 23
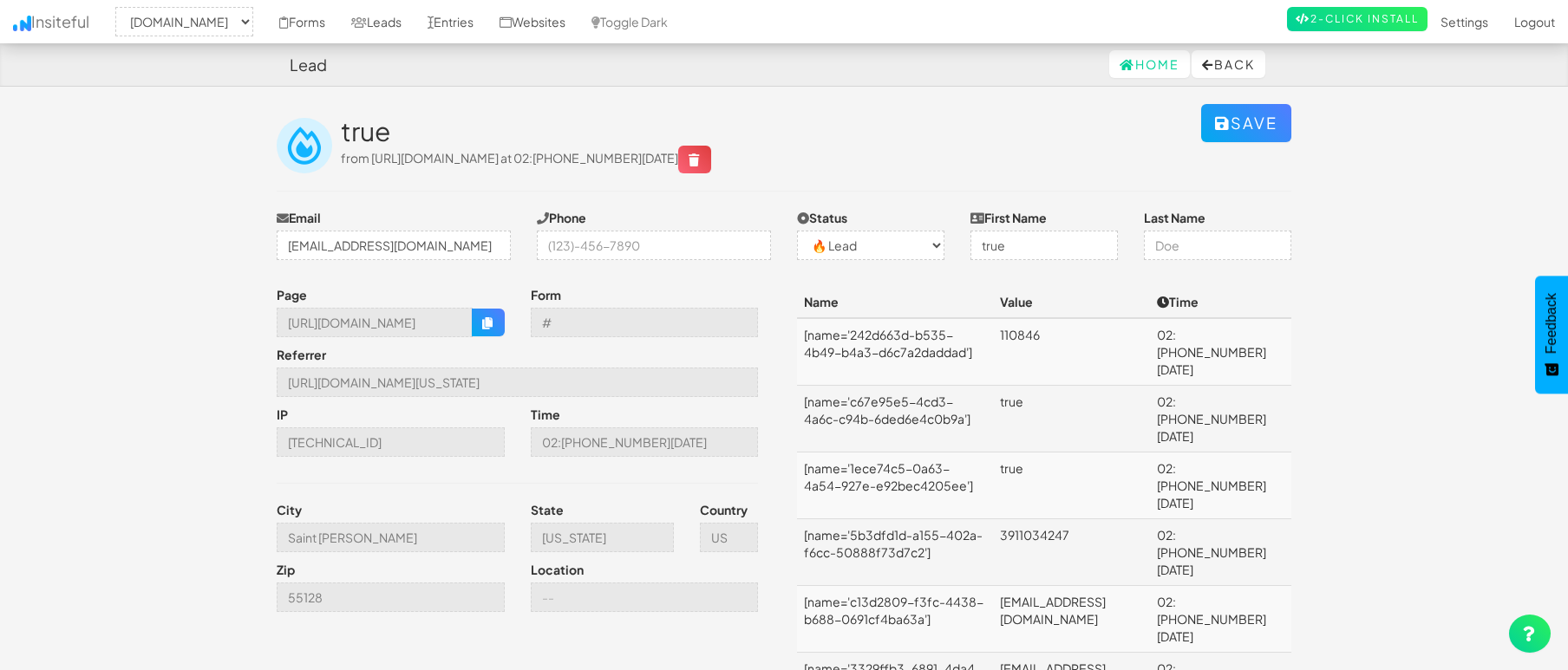
select select "2362"
select select "0"
drag, startPoint x: 1027, startPoint y: 243, endPoint x: 1226, endPoint y: 270, distance: 200.8
click at [975, 244] on input "true" at bounding box center [1043, 244] width 147 height 29
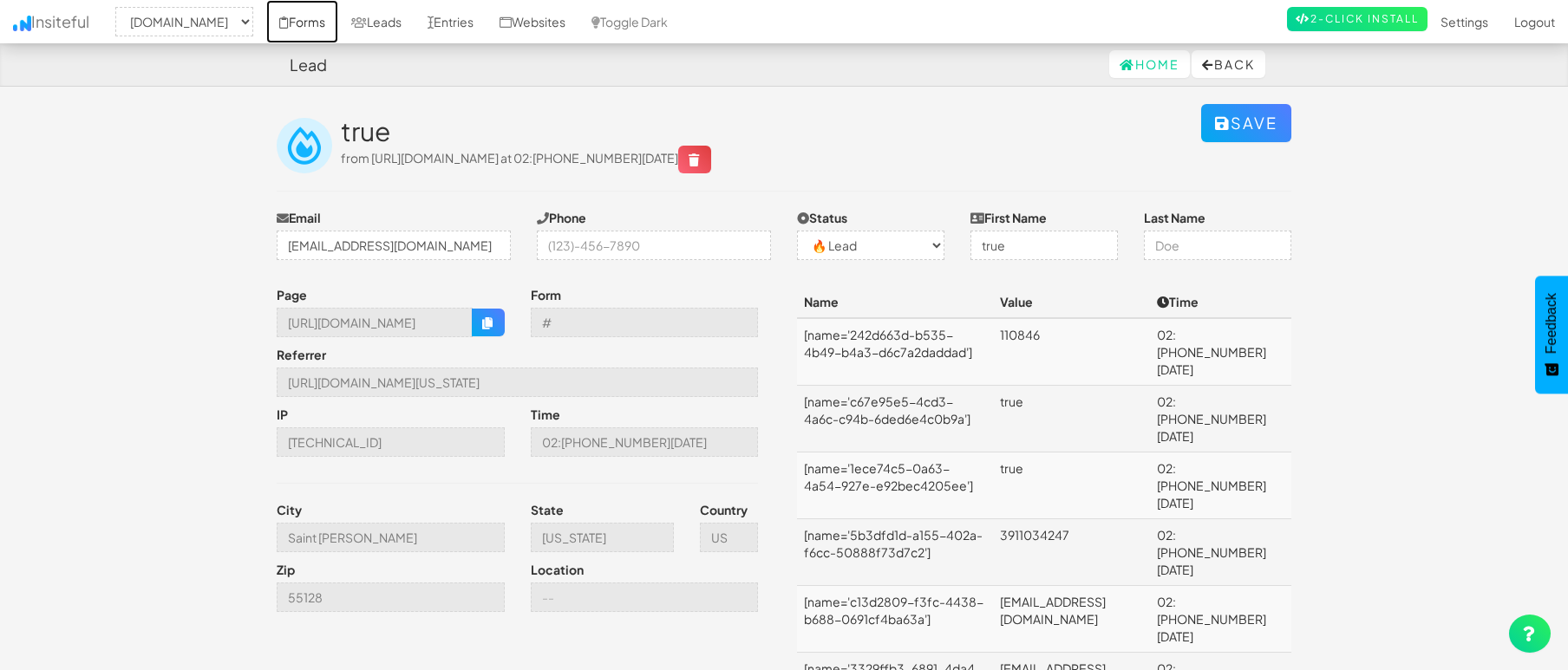
click at [338, 25] on link "Forms" at bounding box center [302, 22] width 72 height 43
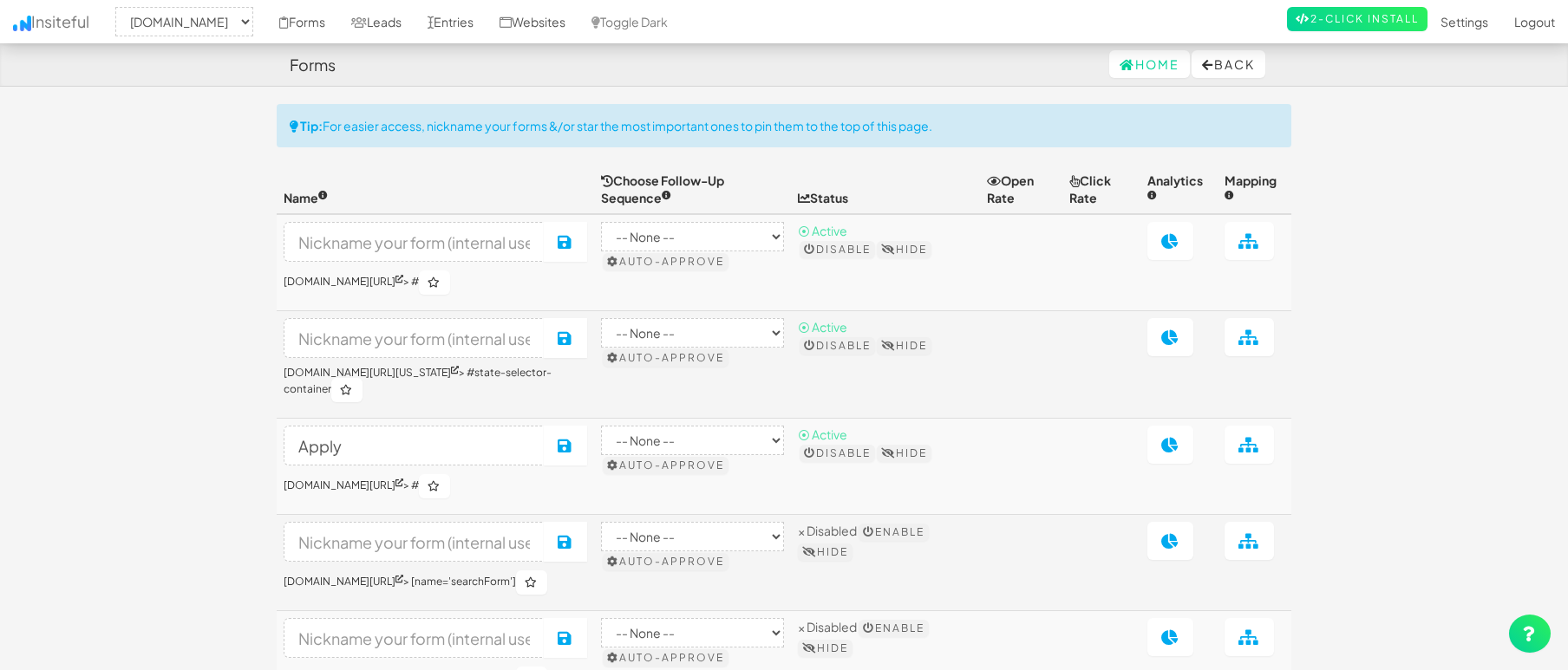
select select "2362"
click at [414, 21] on link "Leads" at bounding box center [375, 22] width 76 height 43
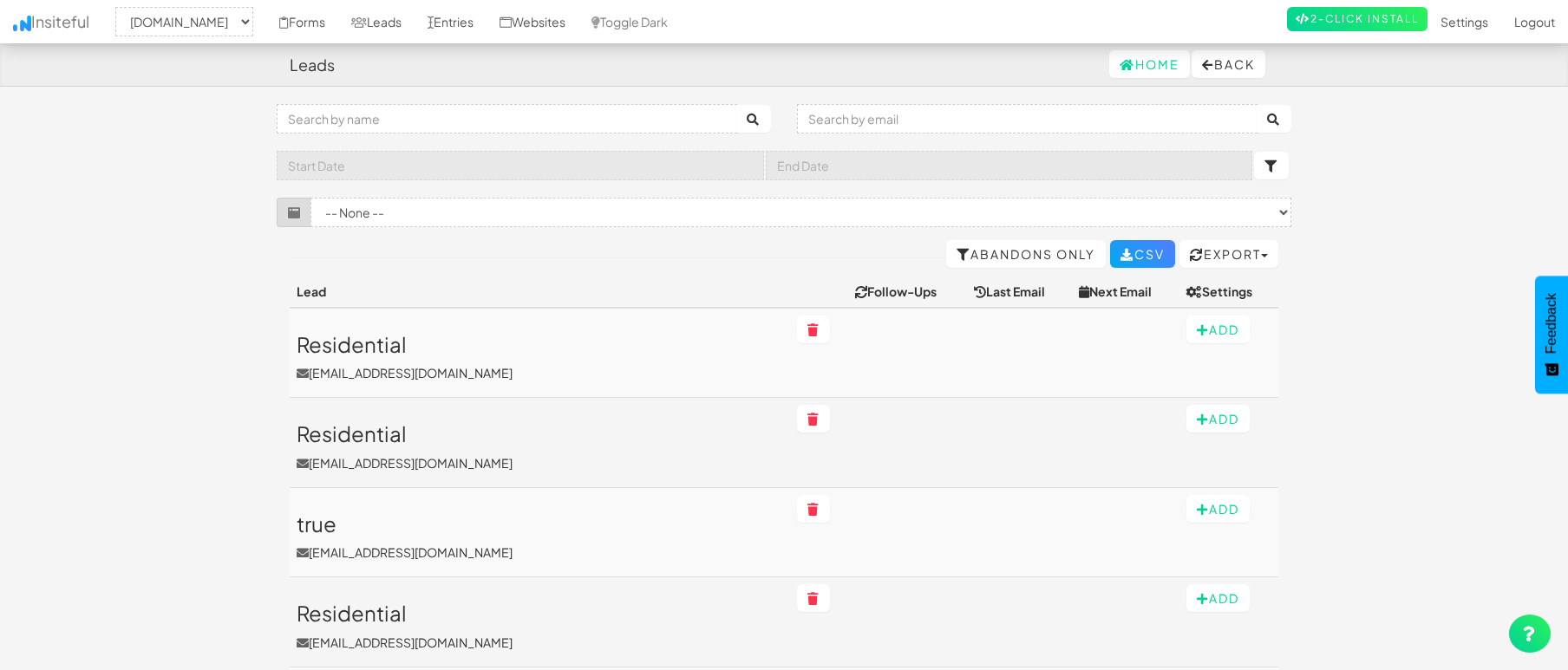
select select "2362"
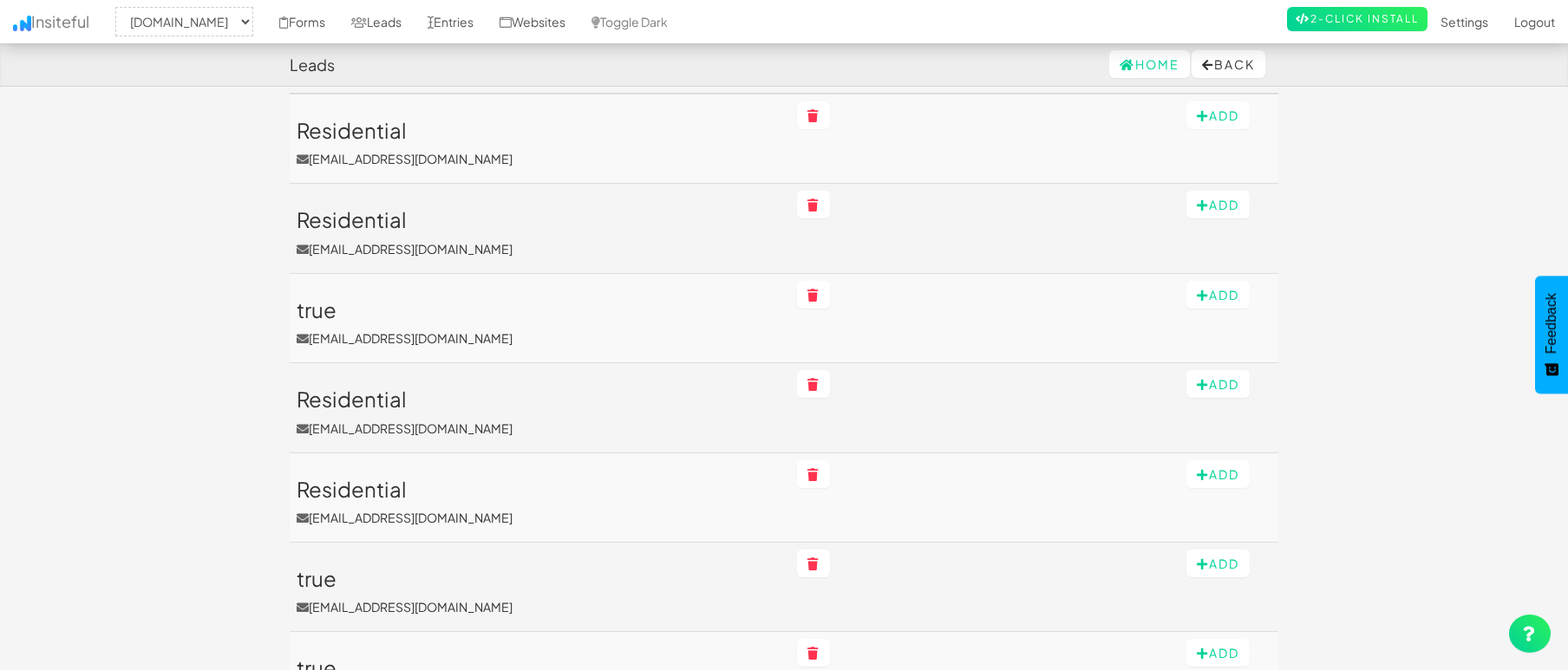
scroll to position [217, 0]
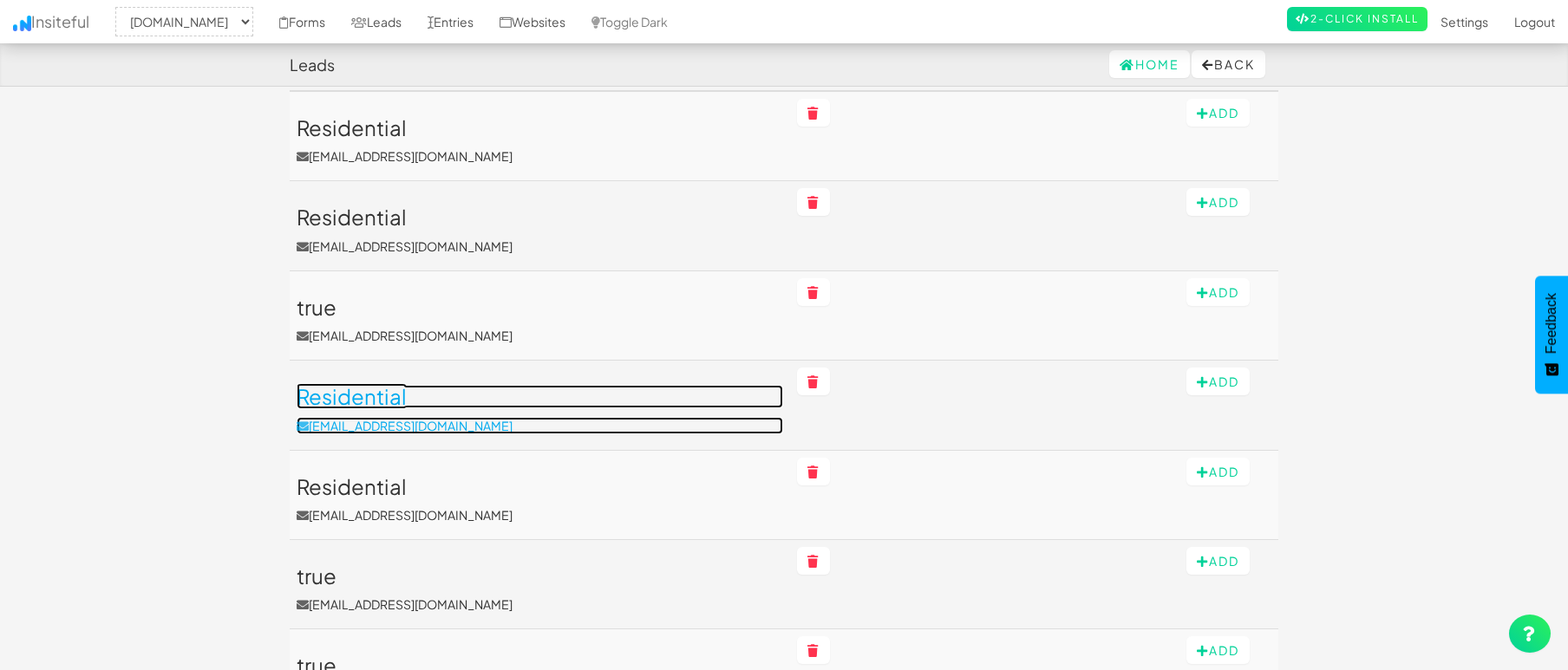
click at [578, 403] on h3 "Residential" at bounding box center [540, 396] width 487 height 23
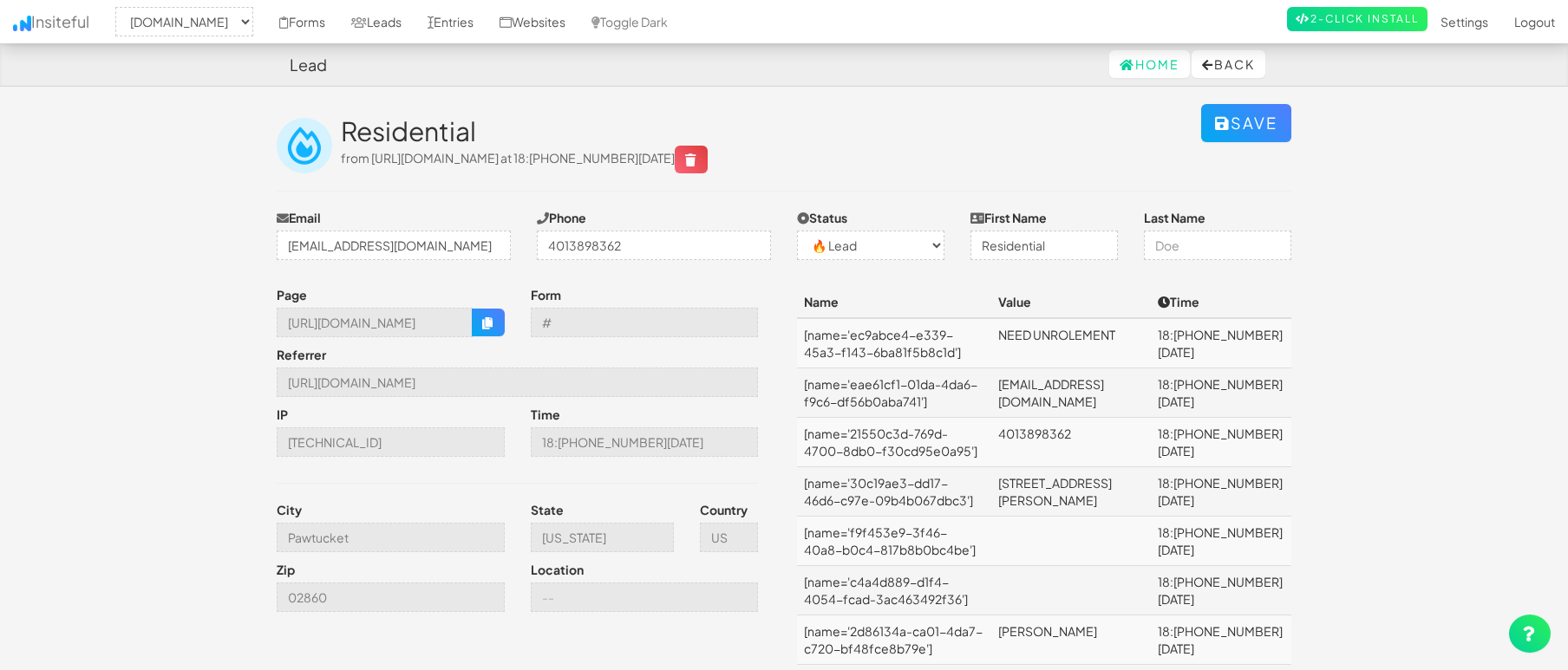
select select "2362"
select select "0"
click at [367, 22] on icon at bounding box center [359, 22] width 16 height 12
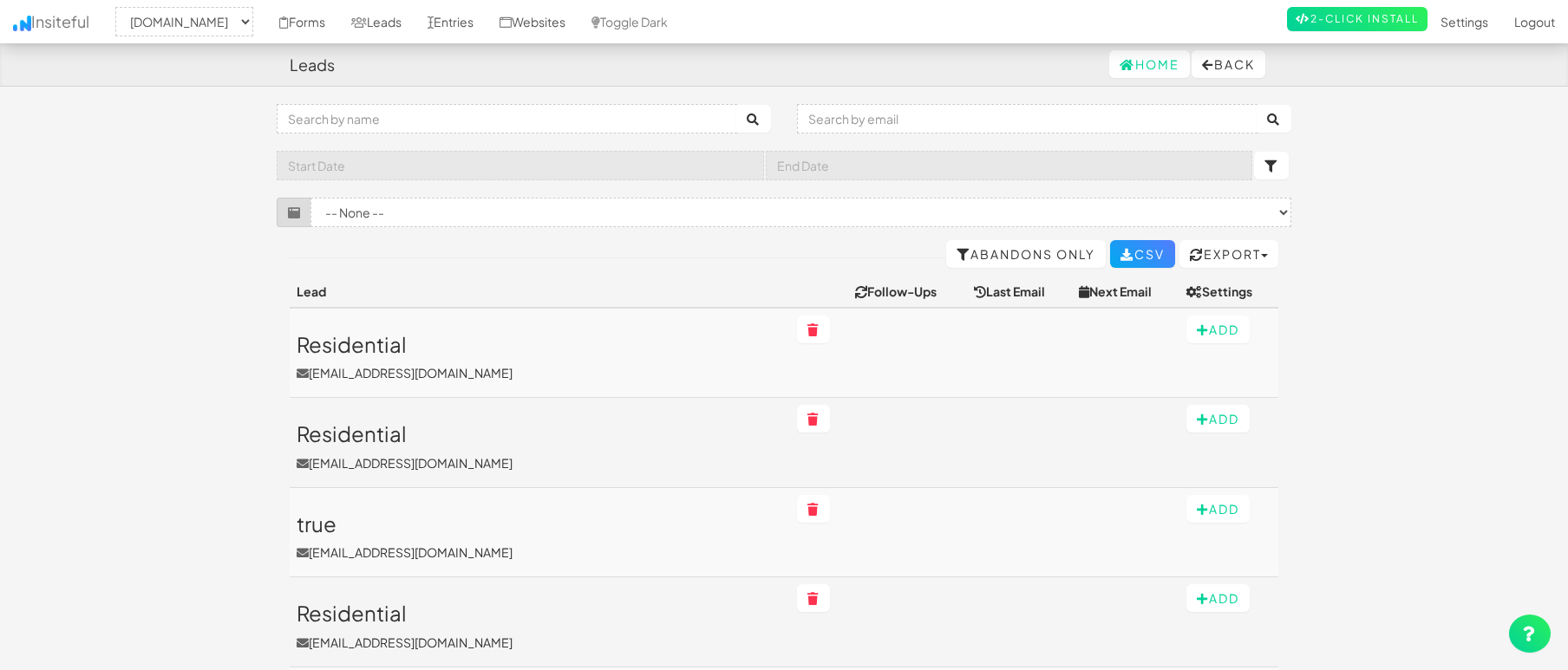
select select "2362"
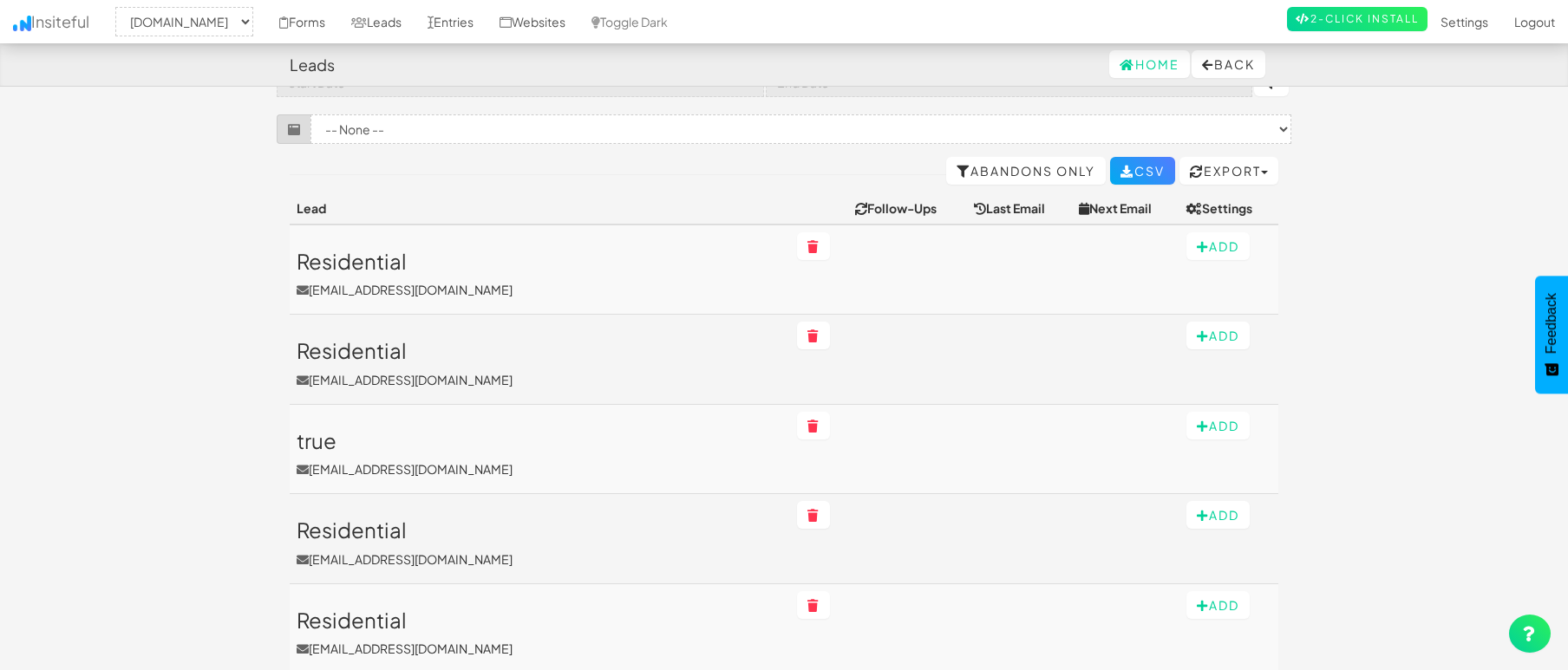
scroll to position [87, 0]
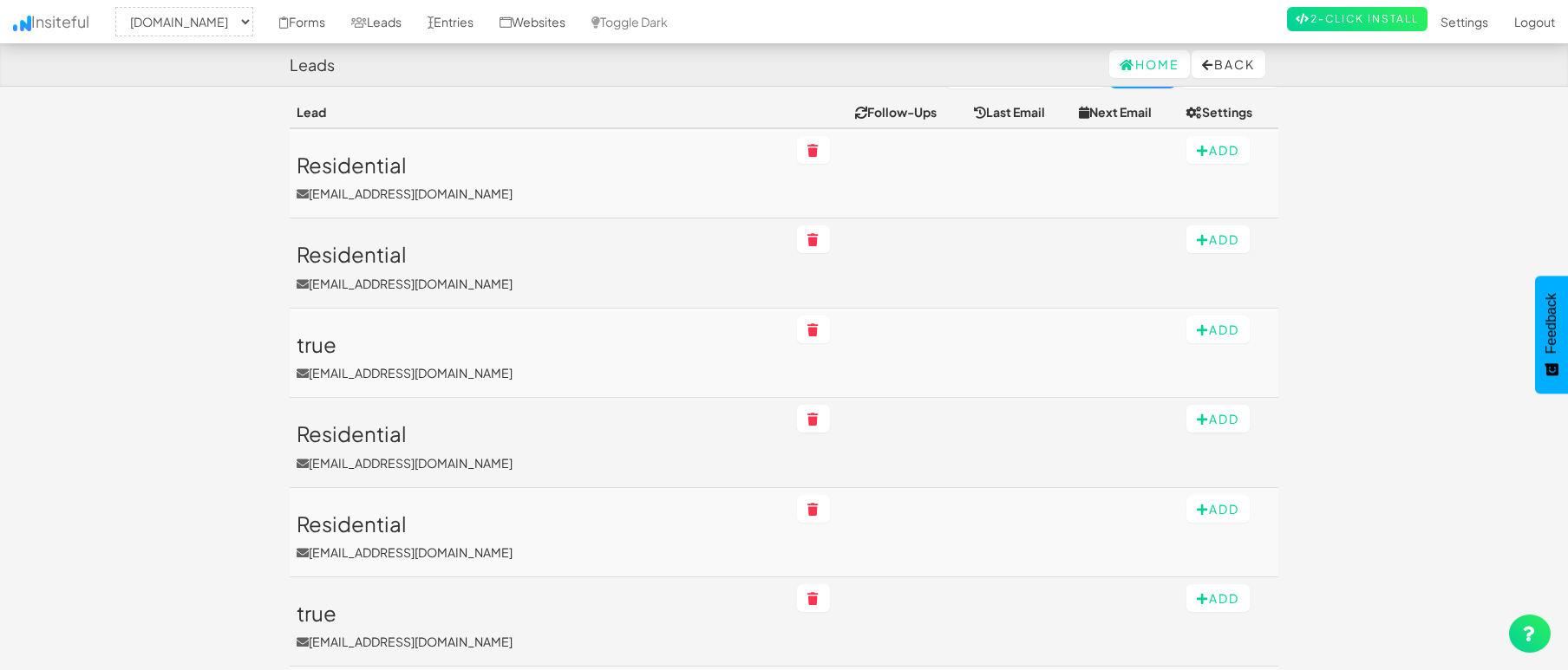
scroll to position [182, 0]
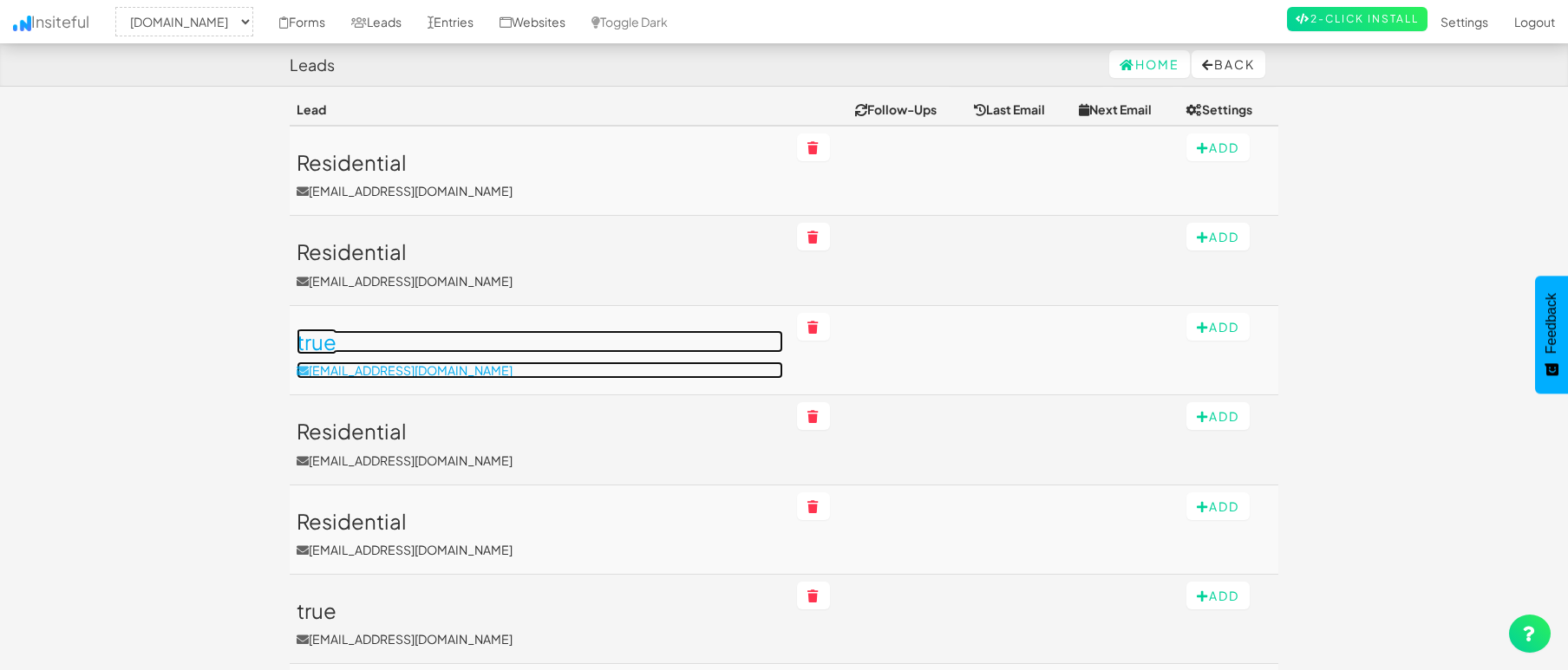
click at [311, 342] on h3 "true" at bounding box center [540, 342] width 487 height 23
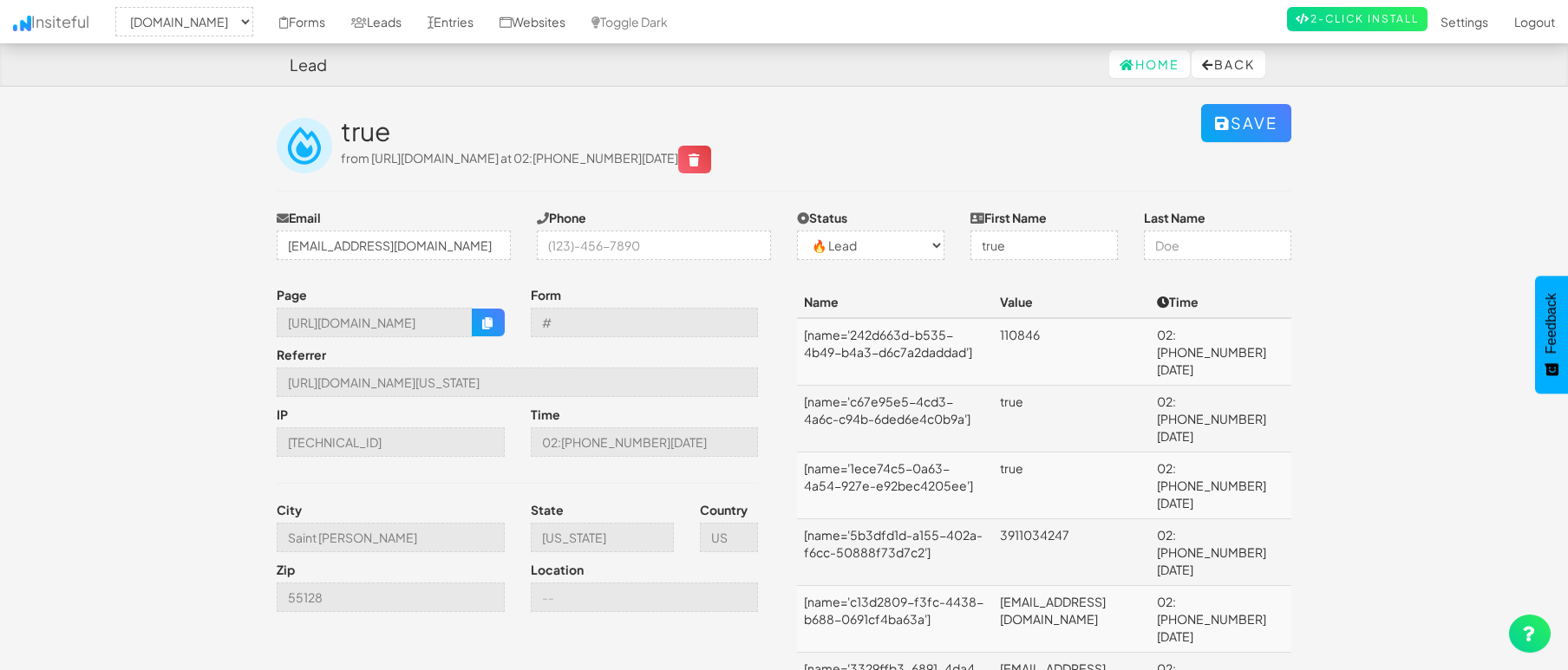
select select "2362"
select select "0"
click at [491, 383] on input "[URL][DOMAIN_NAME][US_STATE]" at bounding box center [517, 382] width 481 height 29
drag, startPoint x: 496, startPoint y: 385, endPoint x: 755, endPoint y: 380, distance: 259.0
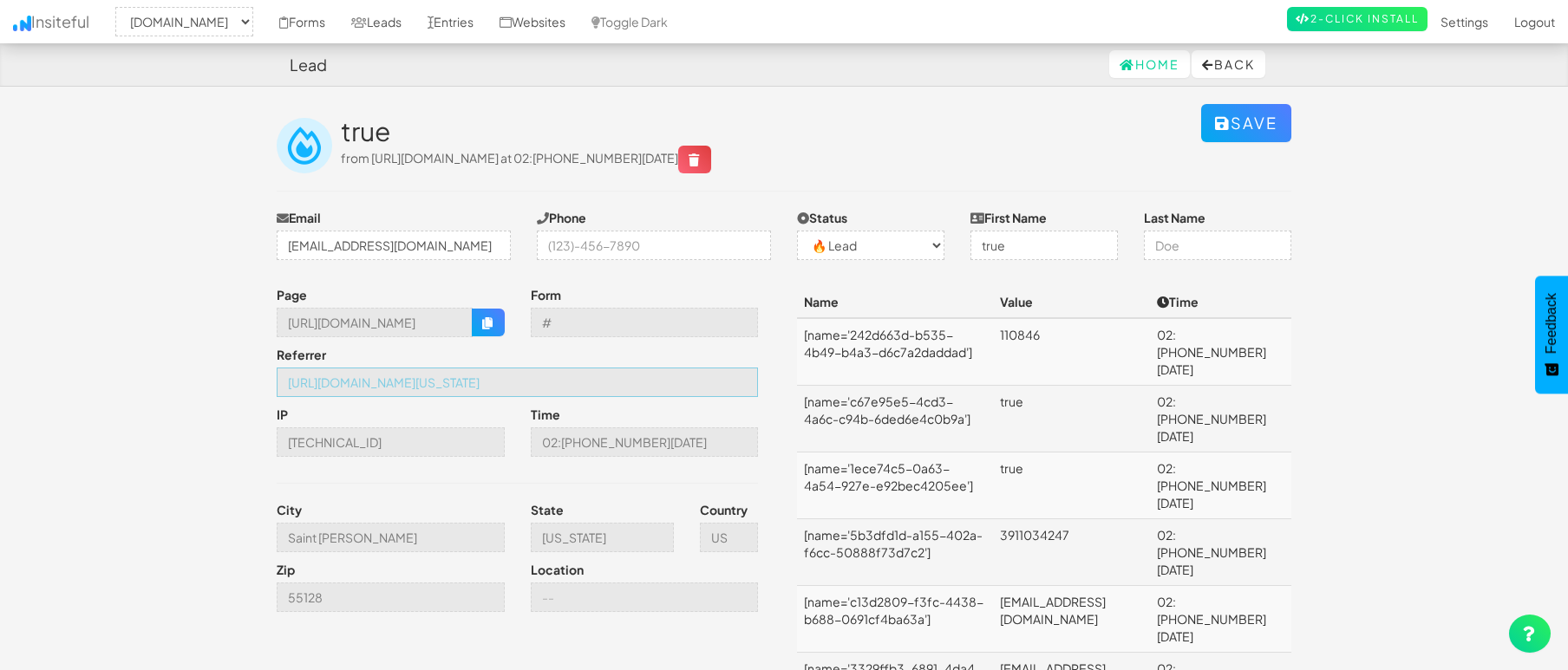
click at [761, 380] on div "Referrer [URL][DOMAIN_NAME][US_STATE]" at bounding box center [517, 376] width 508 height 59
click at [676, 384] on input "[URL][DOMAIN_NAME][US_STATE]" at bounding box center [517, 382] width 481 height 29
click at [713, 381] on input "[URL][DOMAIN_NAME][US_STATE]" at bounding box center [517, 382] width 481 height 29
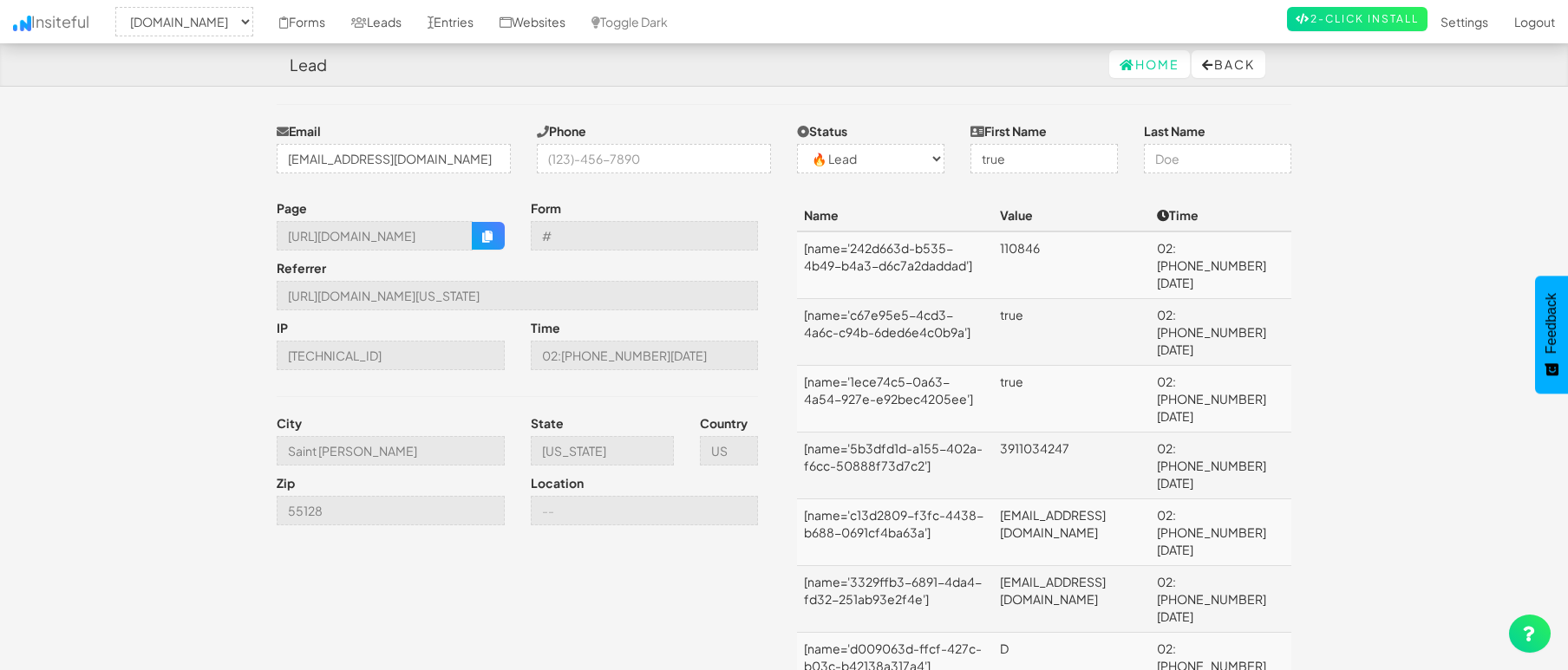
scroll to position [0, 0]
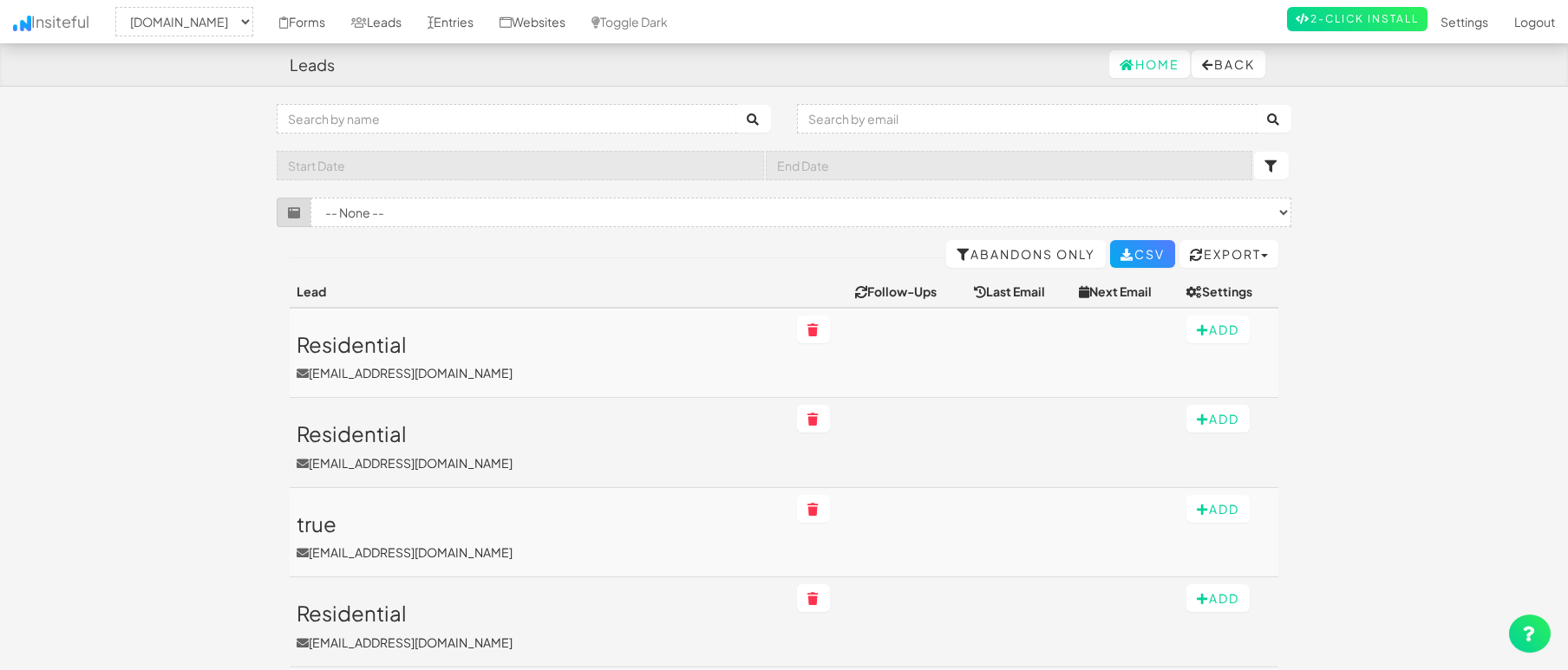
select select "2362"
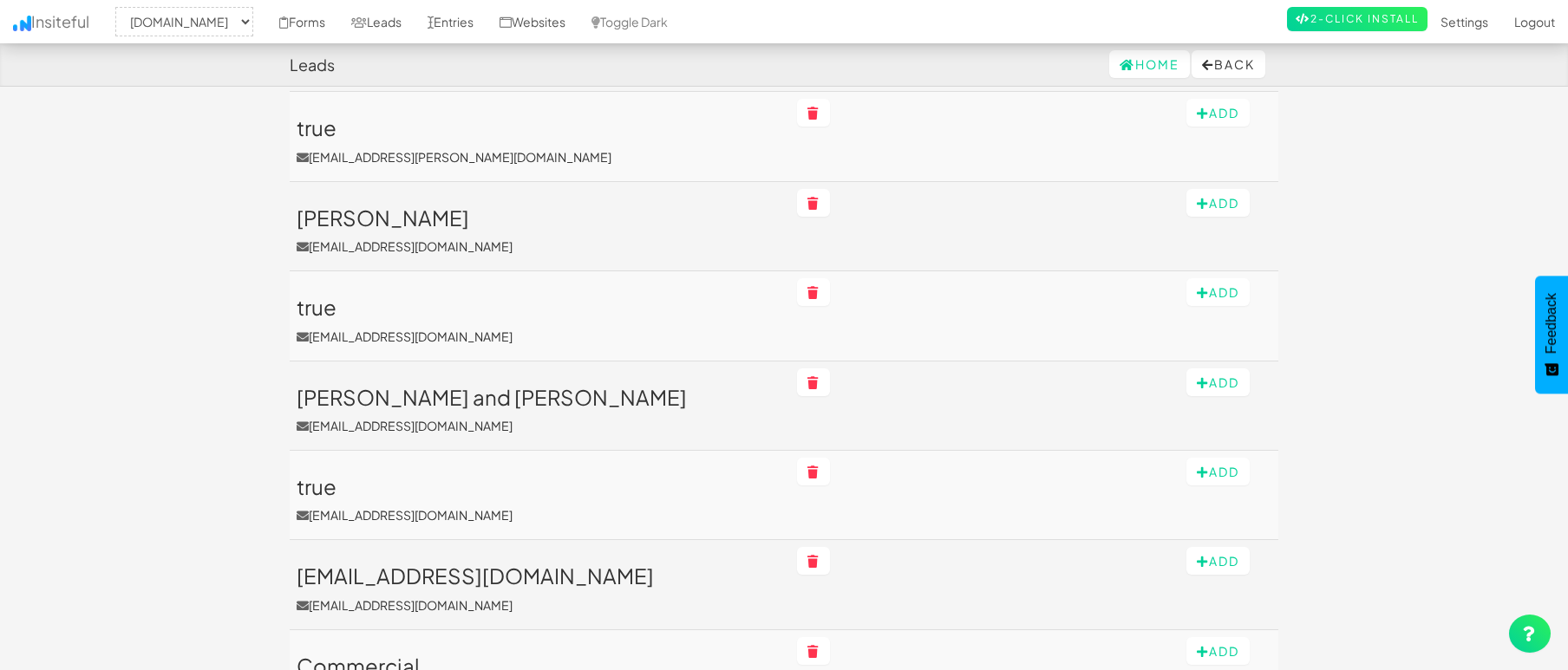
scroll to position [762, 0]
